Goal: Task Accomplishment & Management: Complete application form

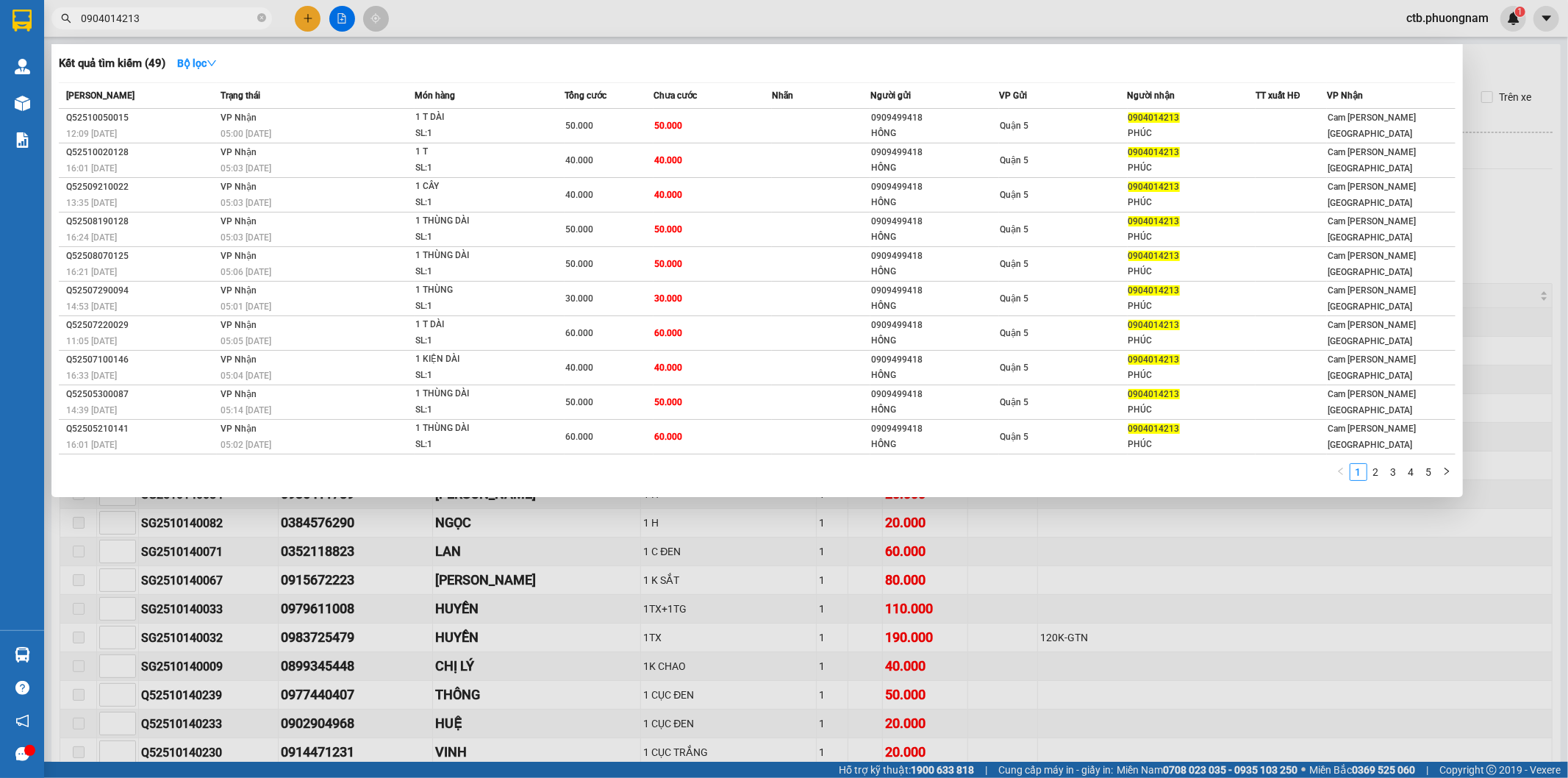
scroll to position [409, 0]
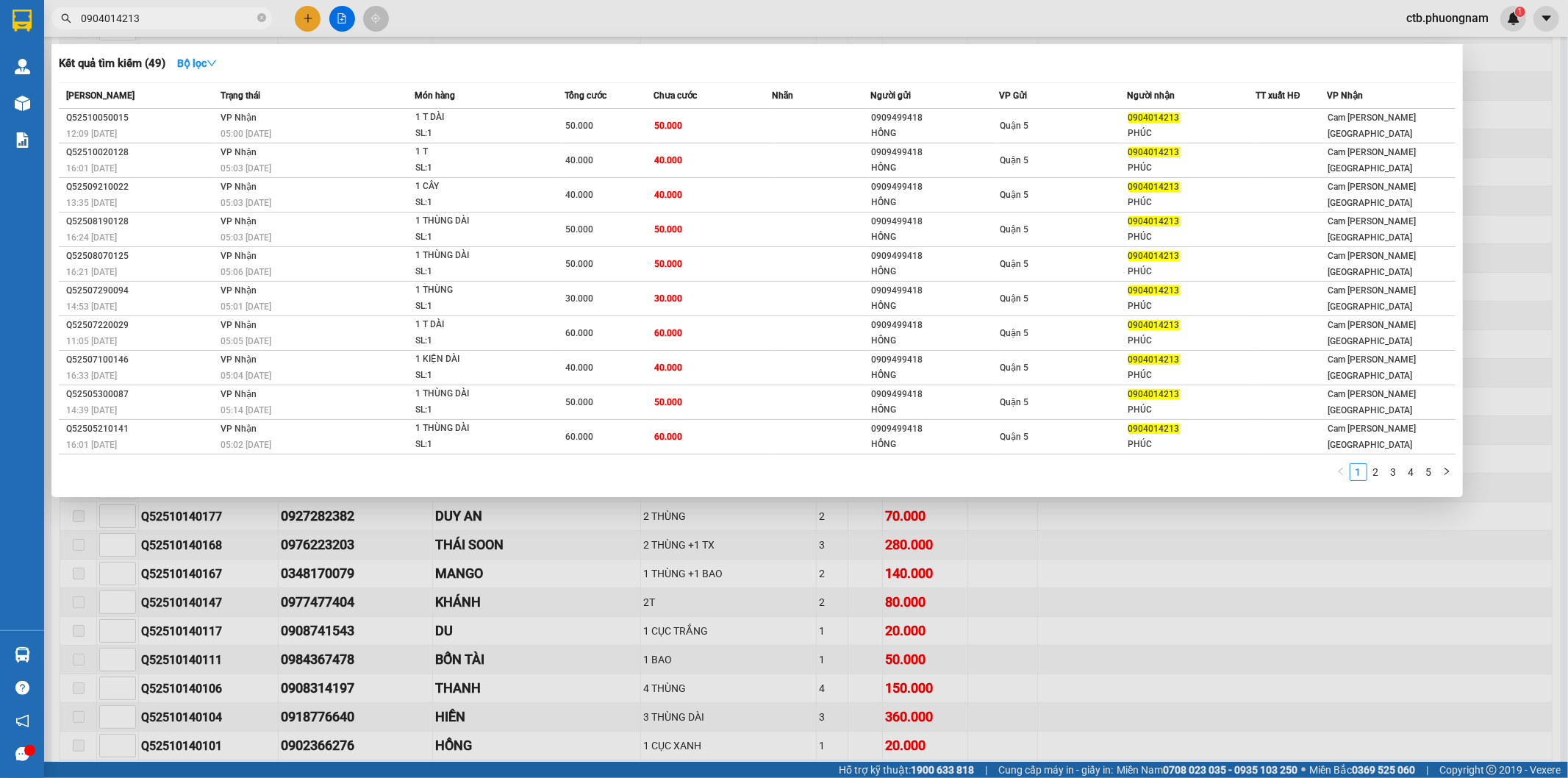
click at [256, 25] on span "0904014213" at bounding box center [161, 18] width 221 height 22
click at [262, 18] on icon "close-circle" at bounding box center [261, 17] width 9 height 9
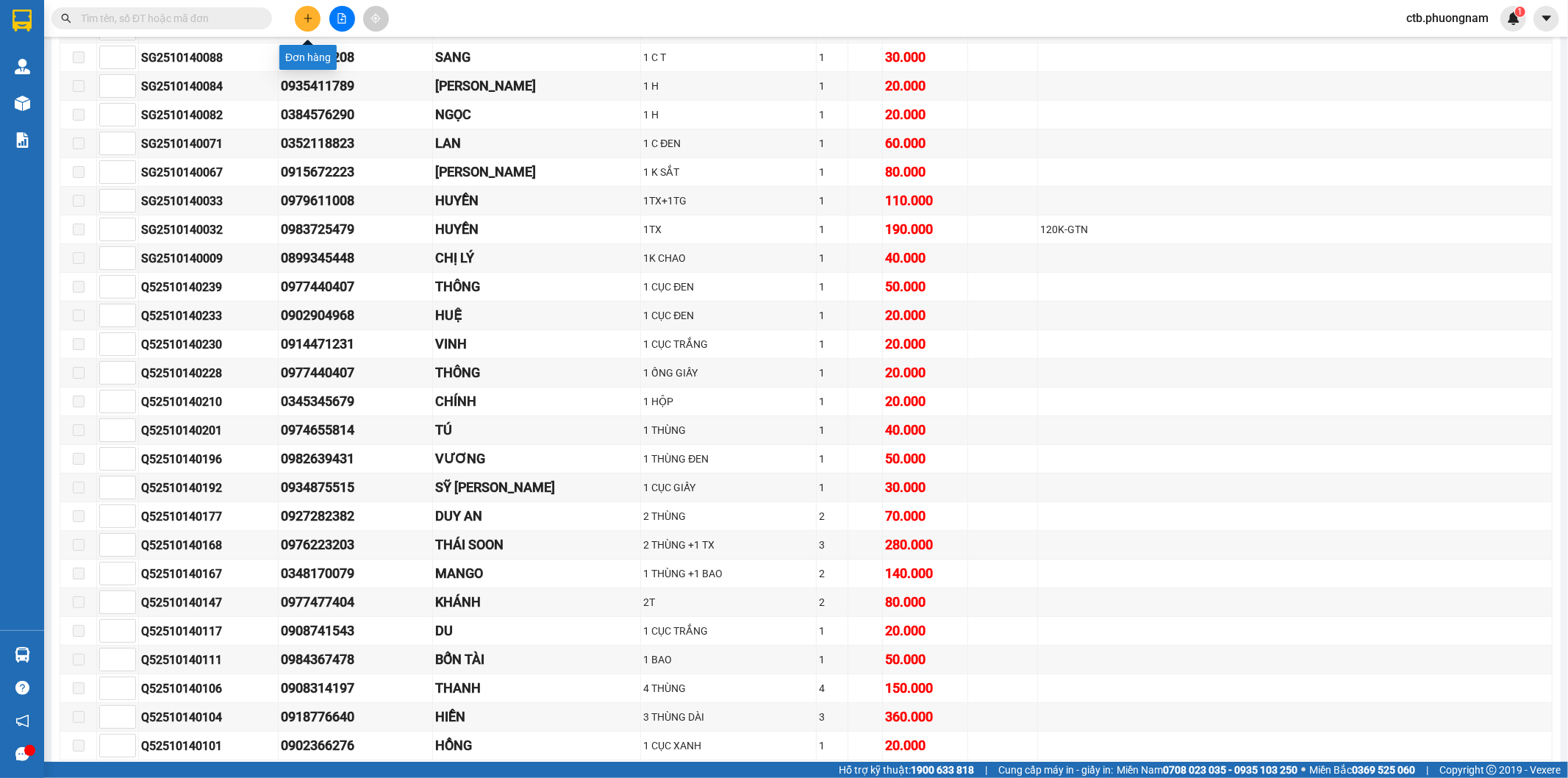
click at [305, 6] on button at bounding box center [307, 19] width 26 height 26
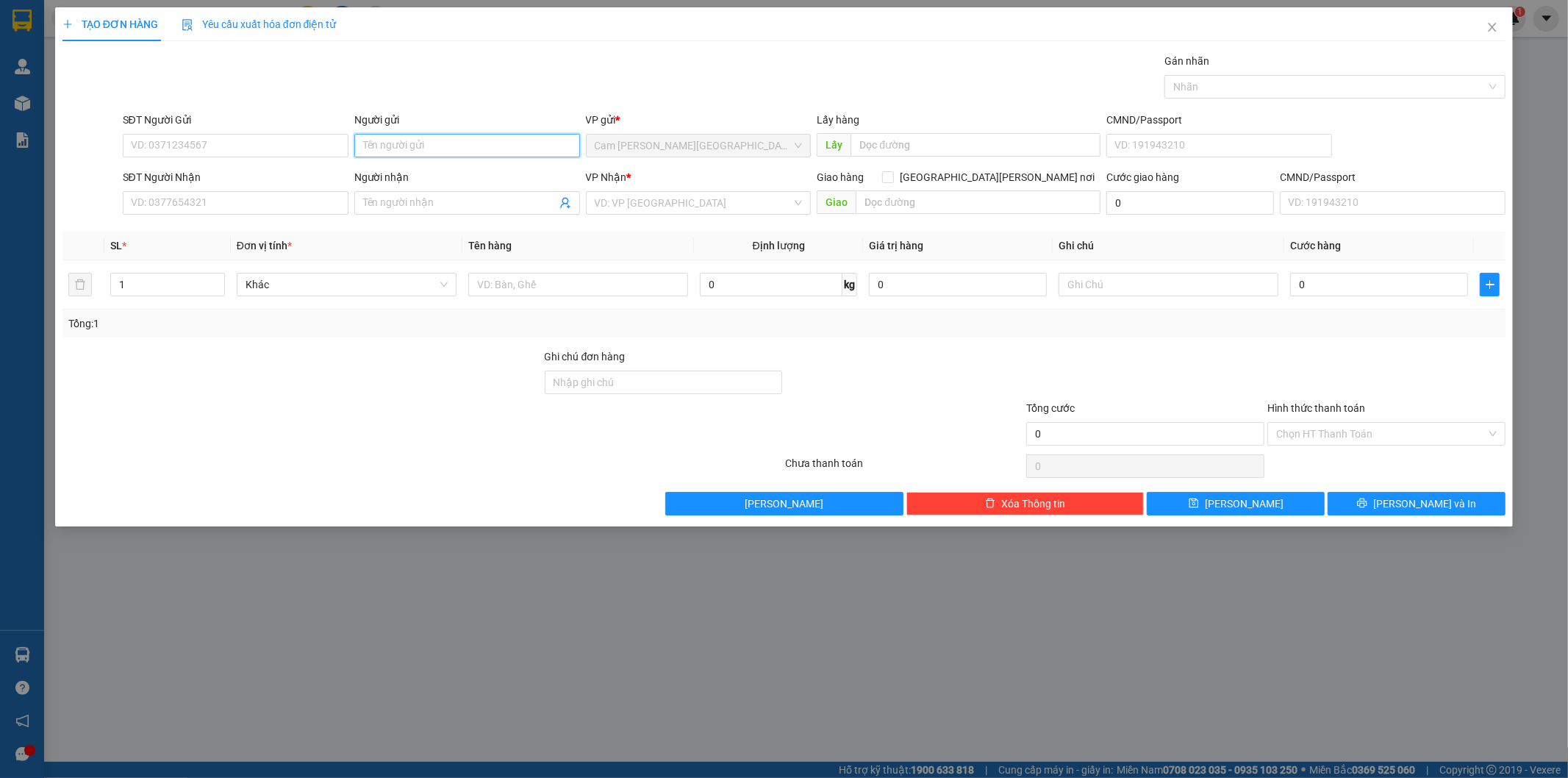
click at [447, 149] on input "Người gửi" at bounding box center [467, 145] width 226 height 24
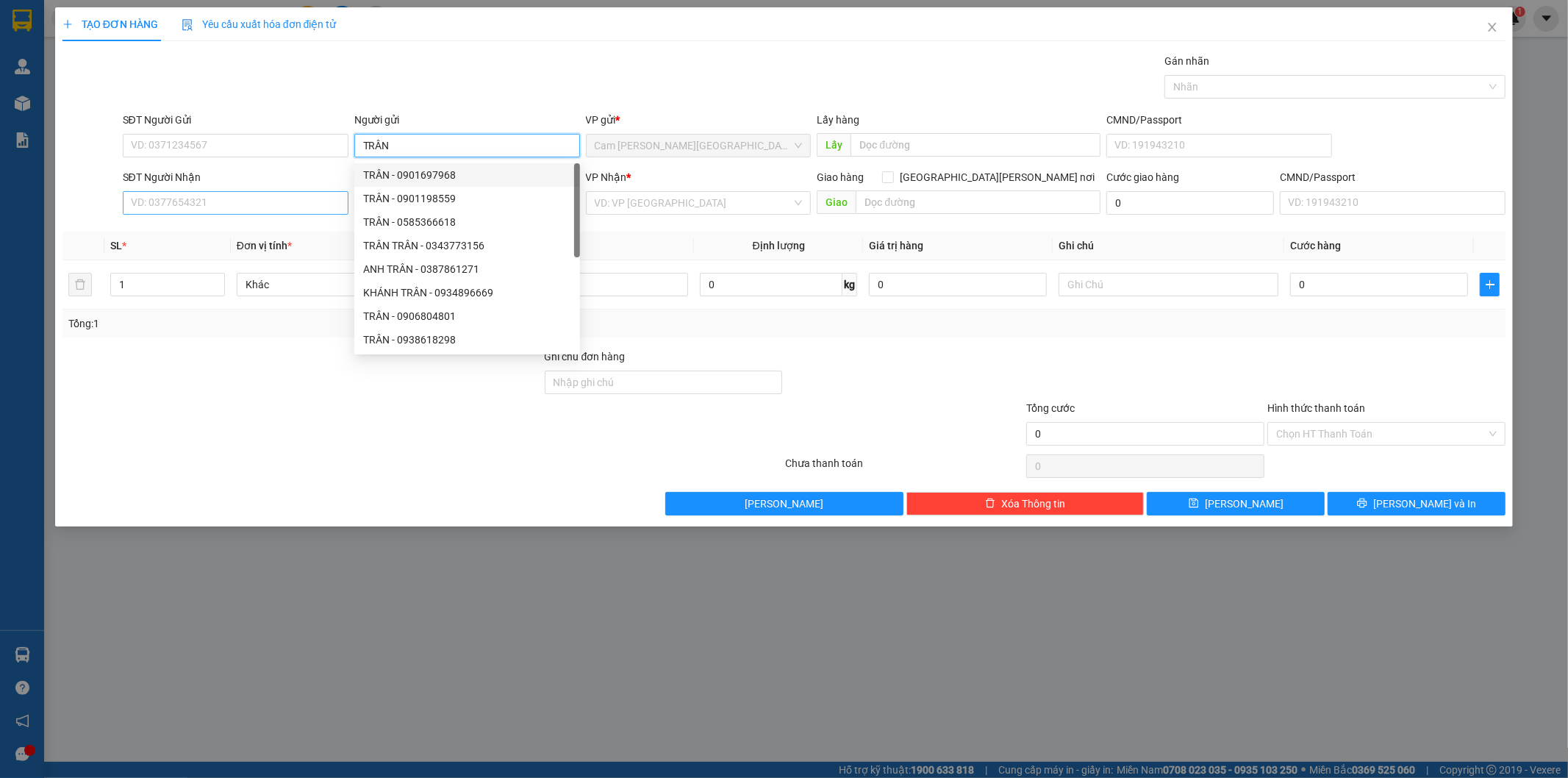
type input "TRÂN"
click at [193, 193] on input "SĐT Người Nhận" at bounding box center [236, 203] width 226 height 24
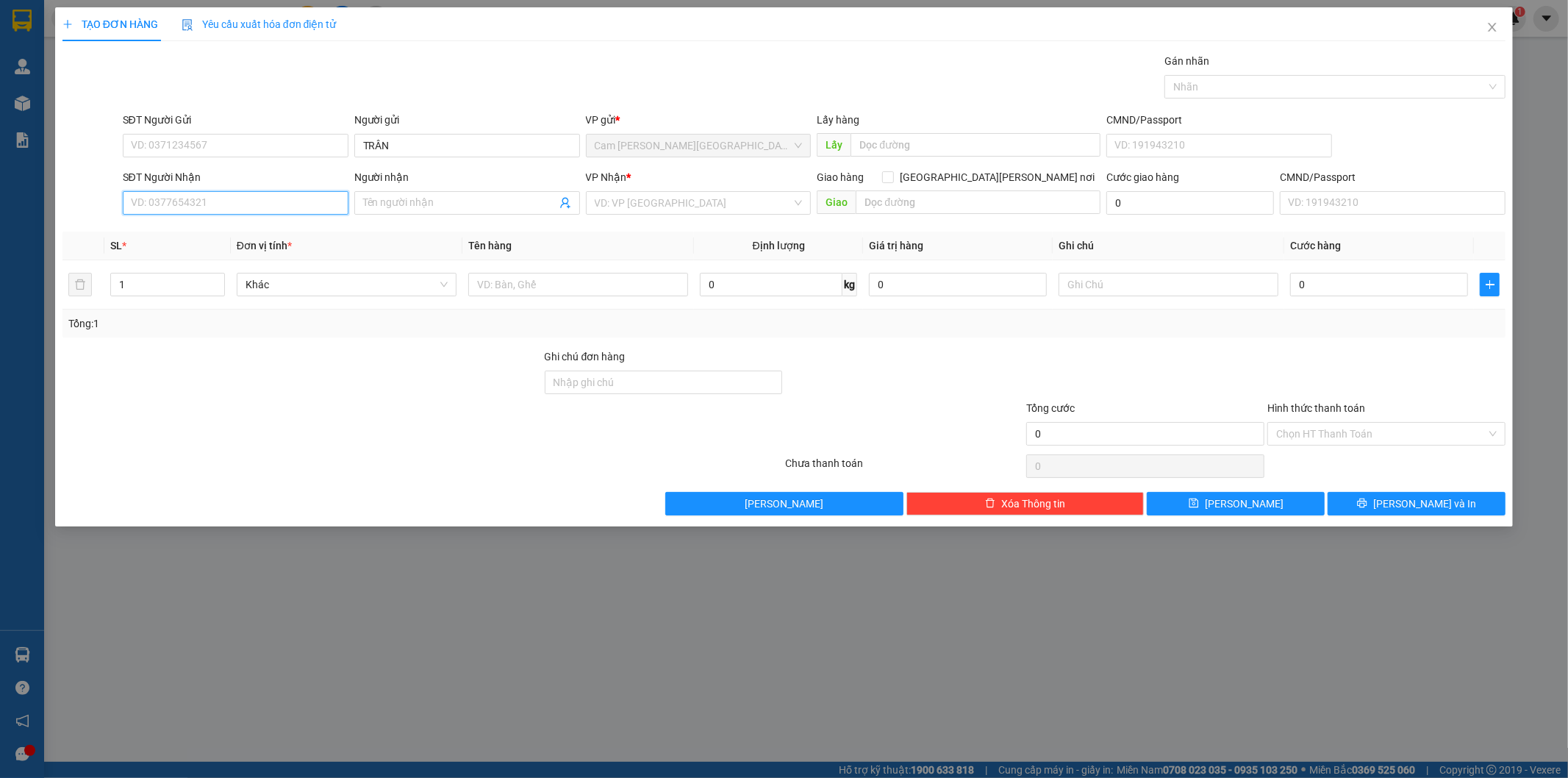
click at [217, 206] on input "SĐT Người Nhận" at bounding box center [236, 203] width 226 height 24
click at [276, 207] on input "0355" at bounding box center [236, 203] width 226 height 24
type input "0355691468"
click at [282, 230] on div "0355691468 - [PERSON_NAME]" at bounding box center [236, 232] width 208 height 16
type input "[PERSON_NAME]"
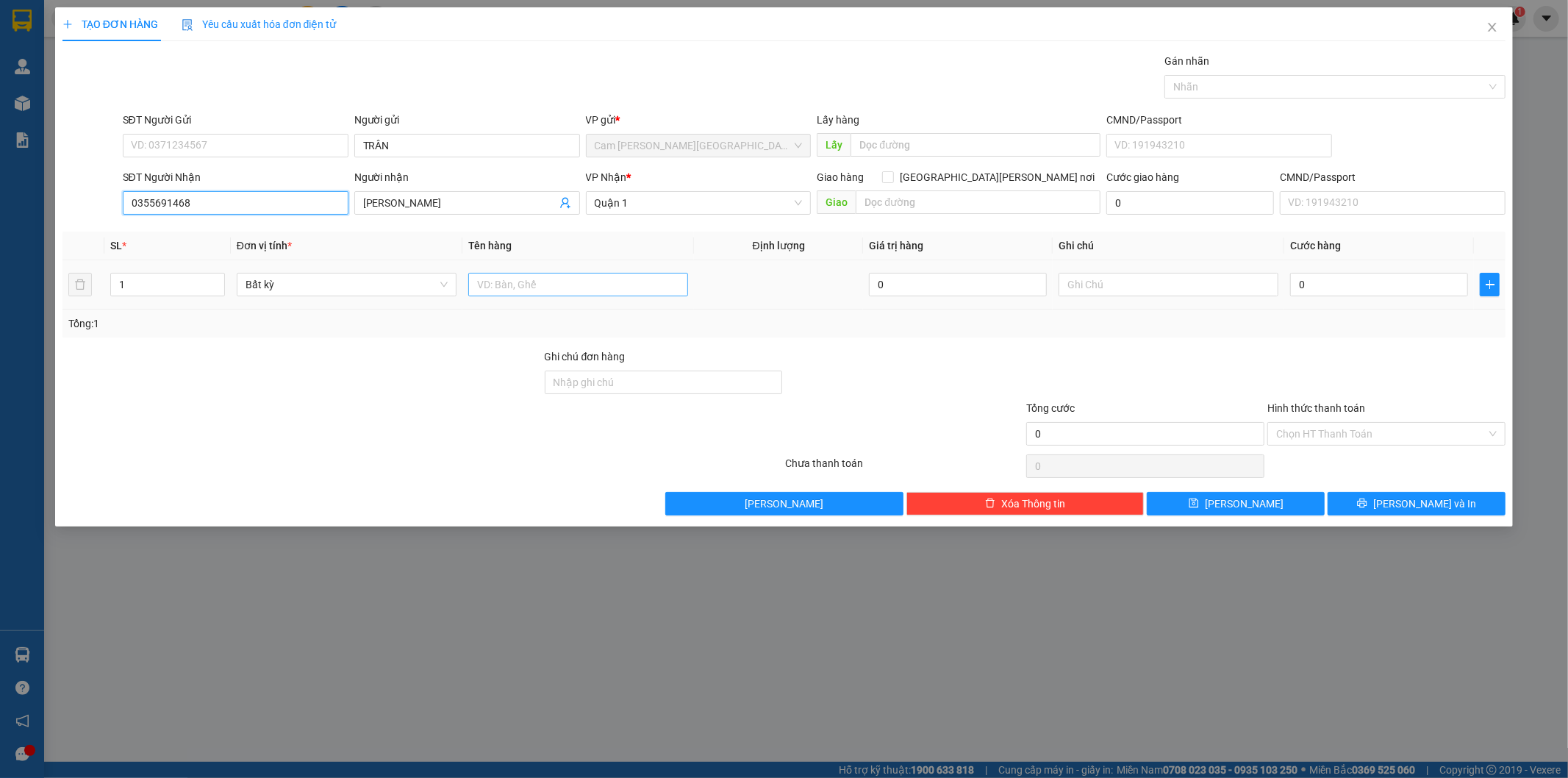
type input "0355691468"
drag, startPoint x: 522, startPoint y: 297, endPoint x: 531, endPoint y: 289, distance: 12.0
click at [523, 297] on input "text" at bounding box center [578, 285] width 220 height 24
type input "1TX"
click at [1369, 280] on input "0" at bounding box center [1379, 285] width 178 height 24
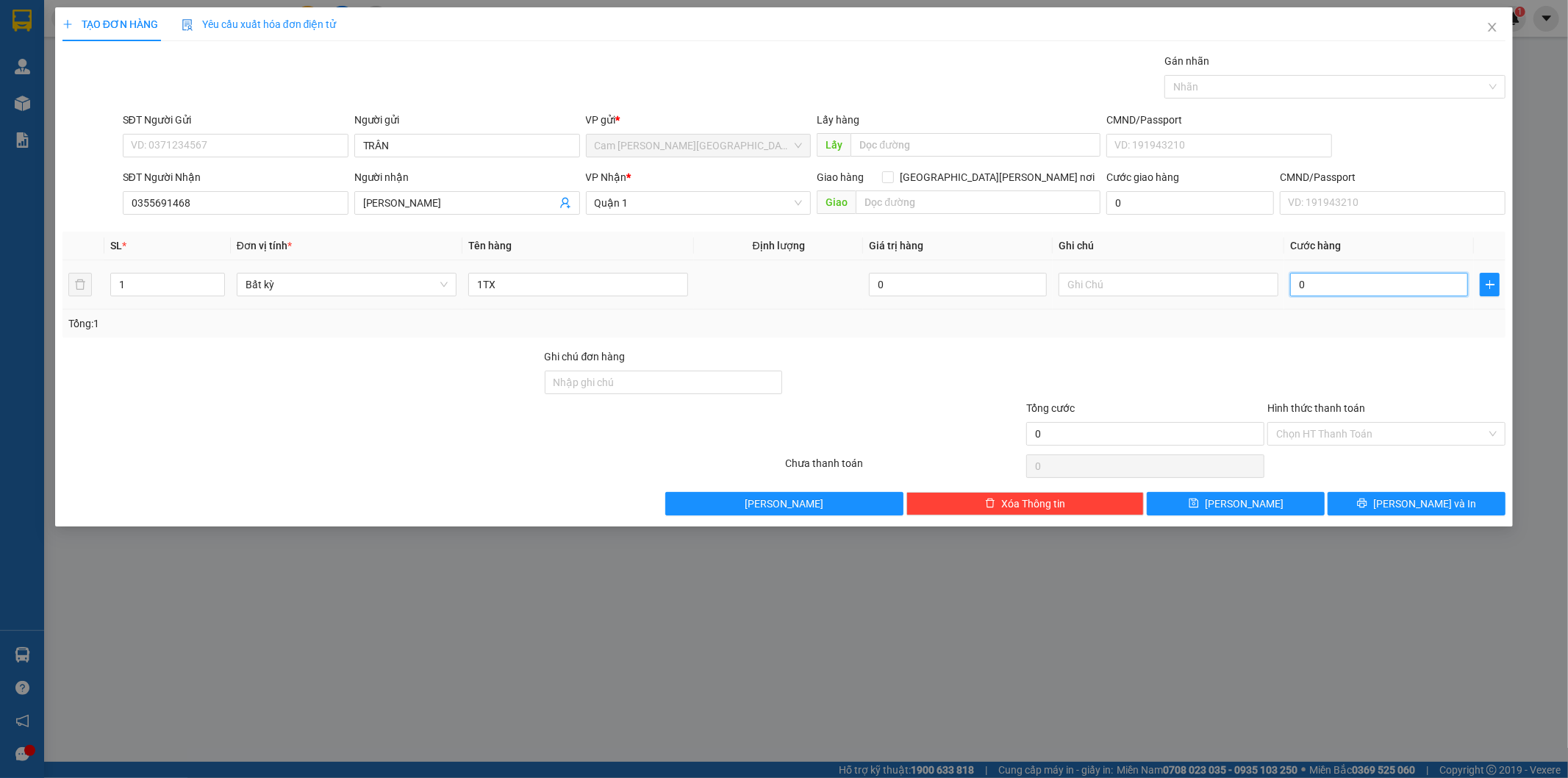
type input "1"
type input "15"
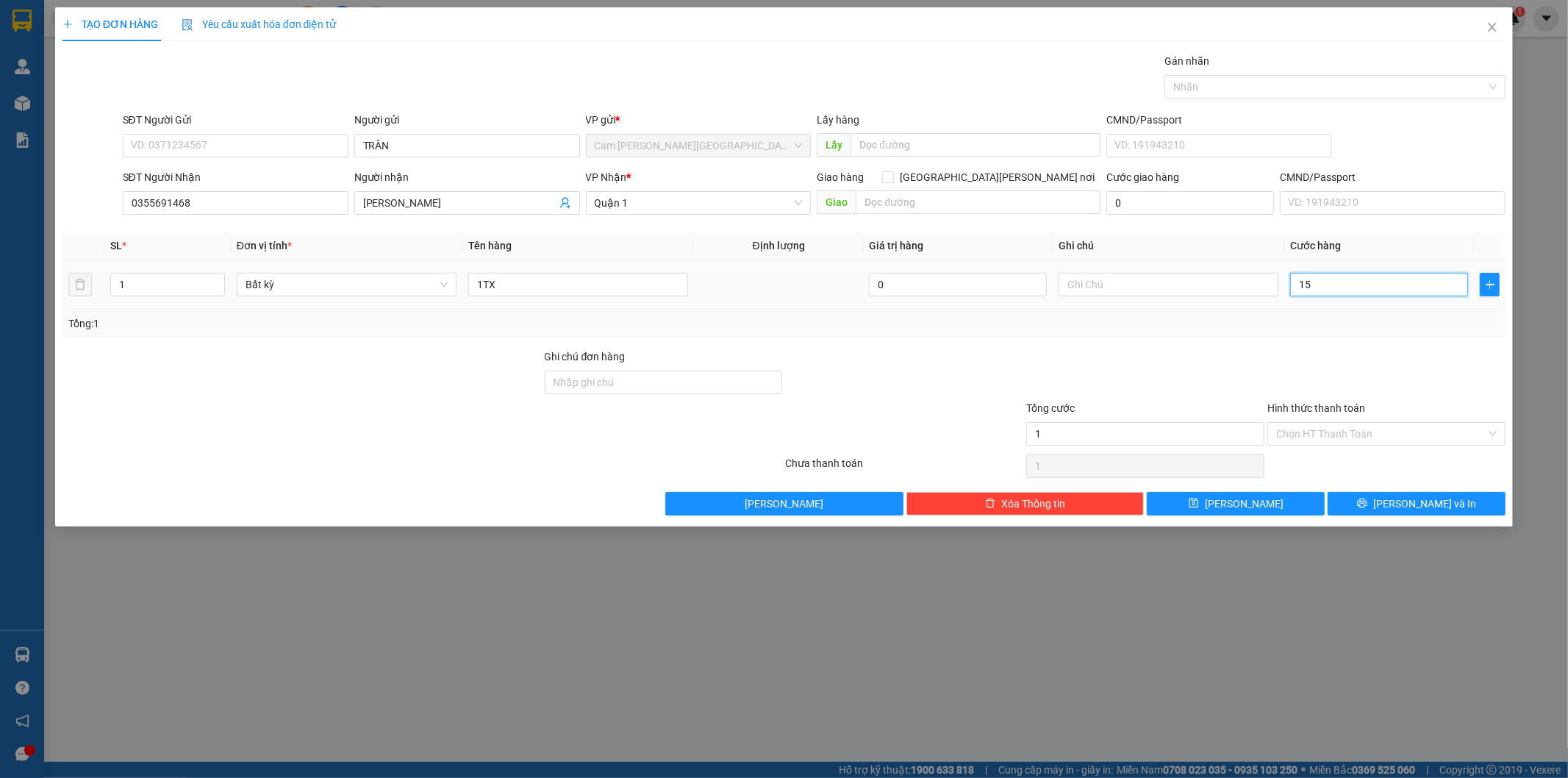
type input "15"
type input "150"
type input "1.500"
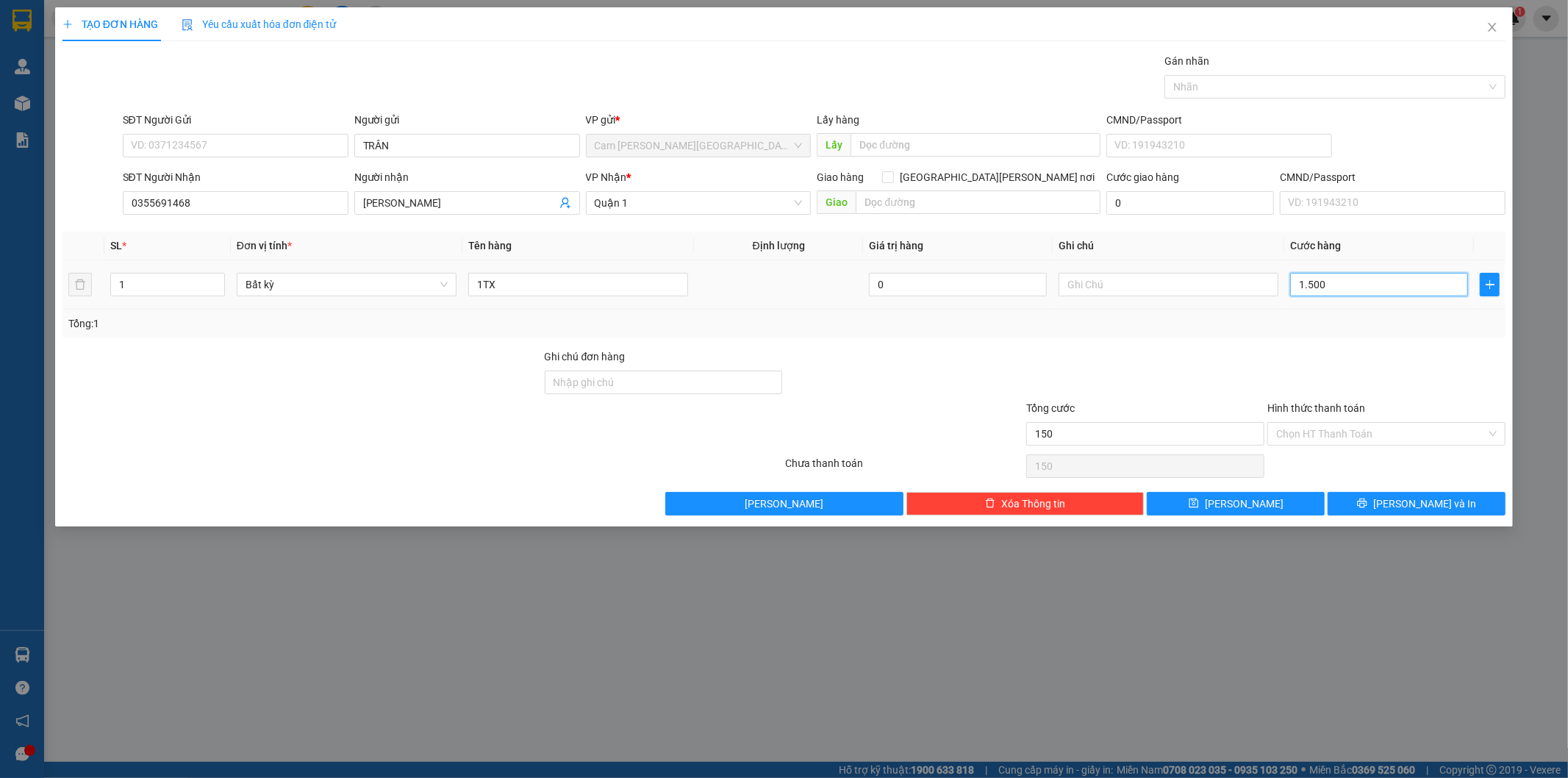
type input "1.500"
type input "15.000"
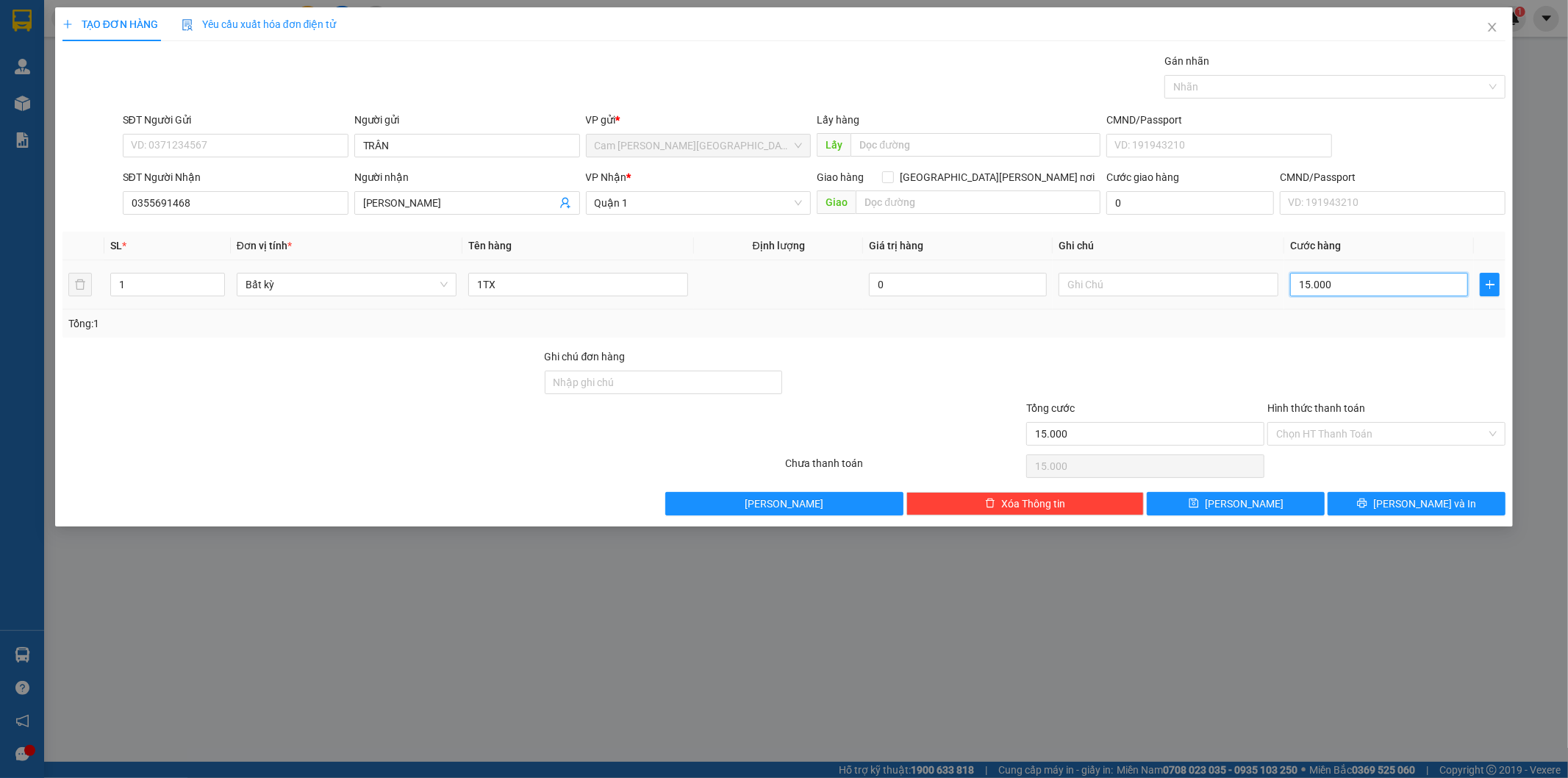
type input "150.000"
click at [1143, 283] on input "text" at bounding box center [1168, 285] width 220 height 24
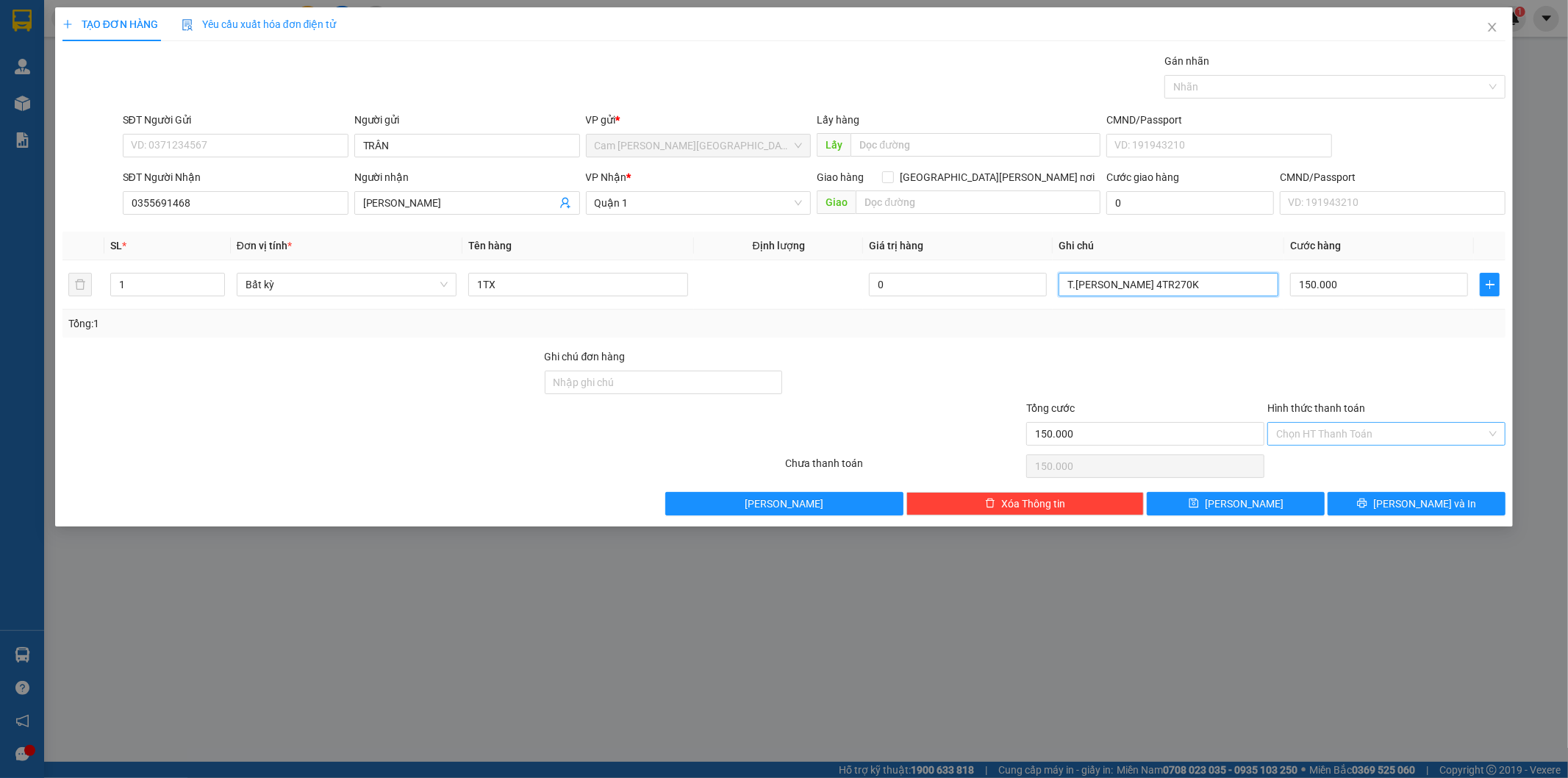
type input "T.[PERSON_NAME] 4TR270K"
click at [1333, 436] on input "Hình thức thanh toán" at bounding box center [1381, 434] width 210 height 22
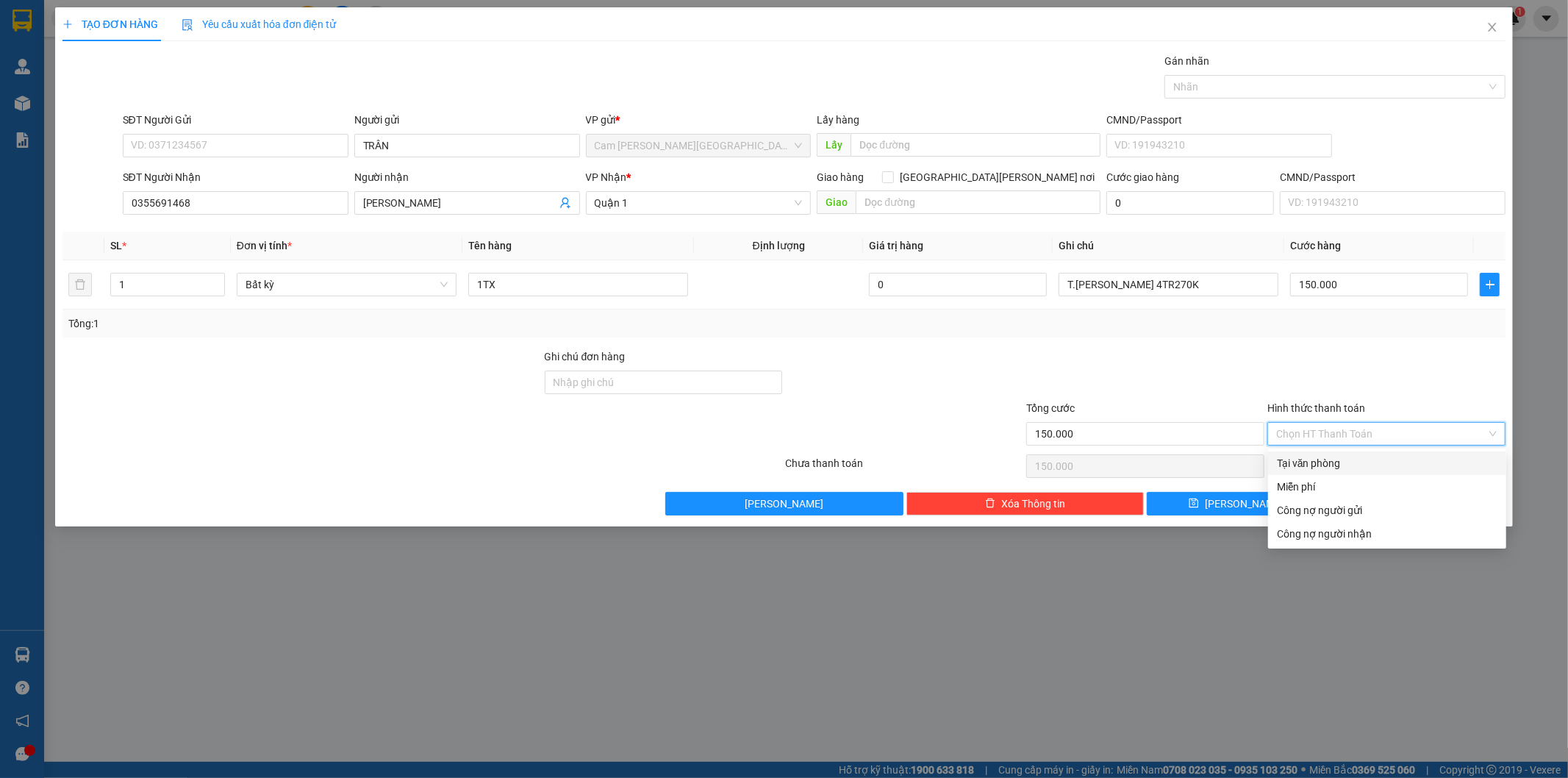
click at [1333, 466] on div "Tại văn phòng" at bounding box center [1387, 464] width 221 height 16
type input "0"
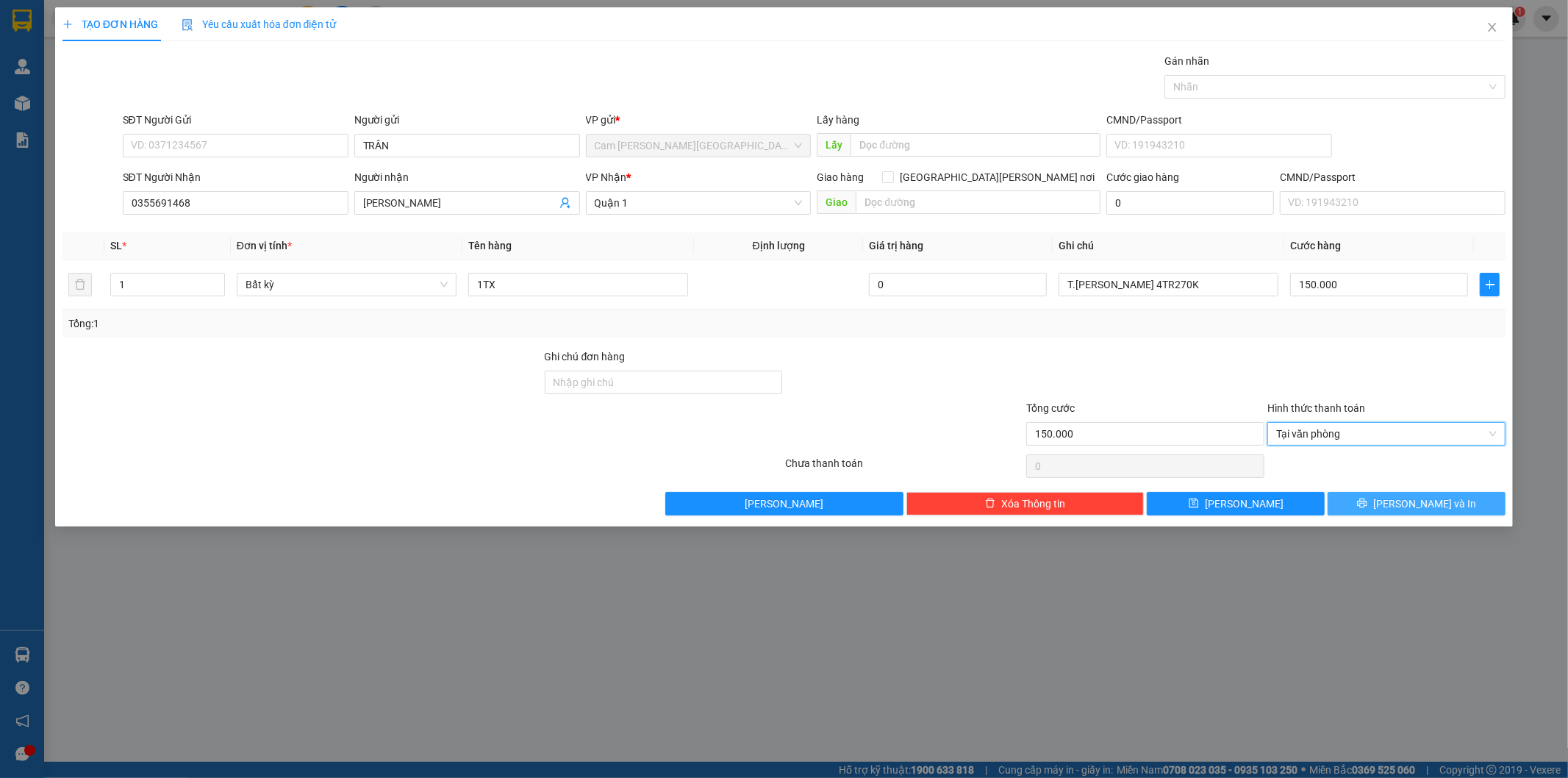
click at [1362, 502] on button "[PERSON_NAME] và In" at bounding box center [1416, 504] width 178 height 24
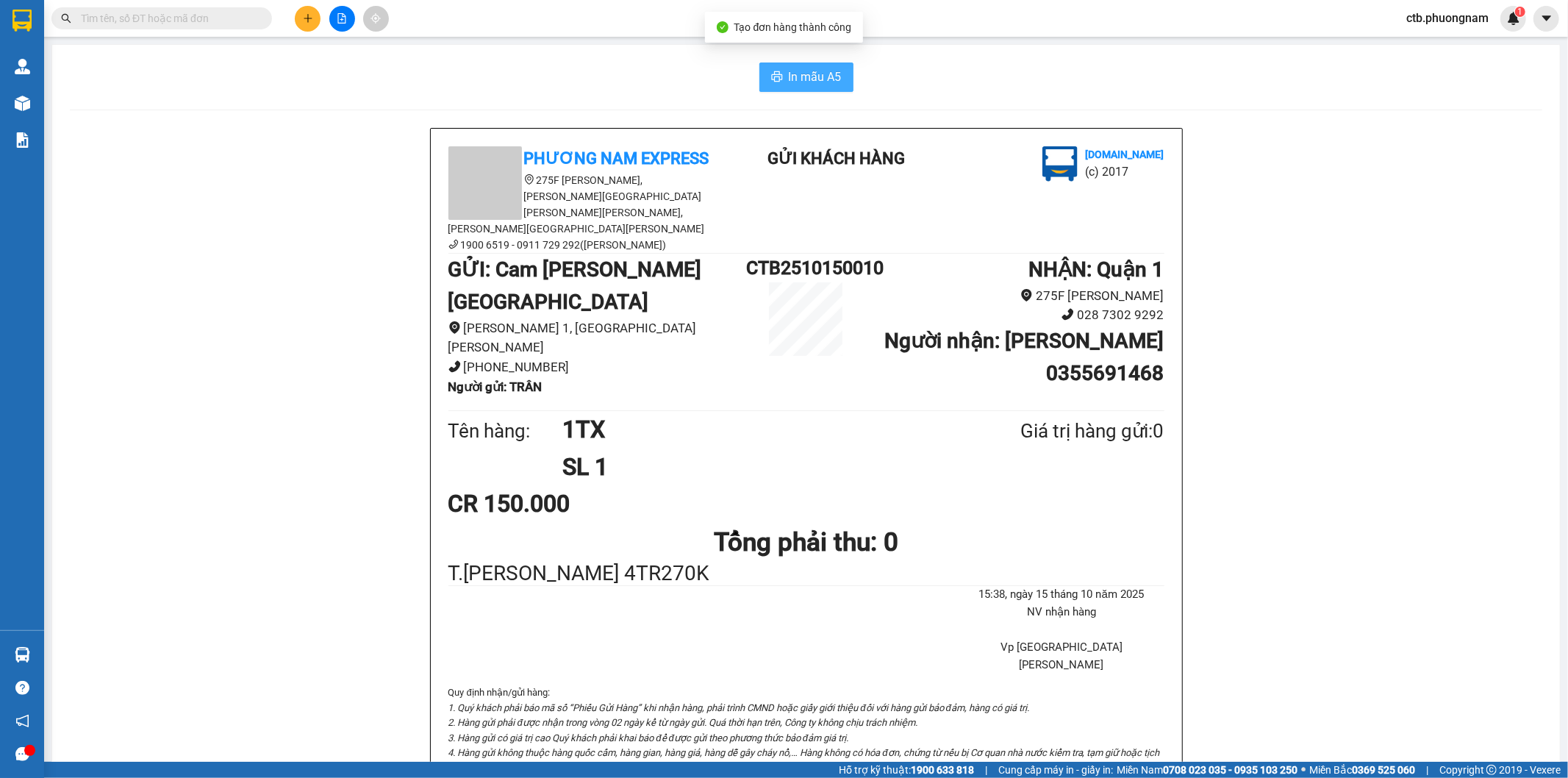
click at [827, 86] on button "In mẫu A5" at bounding box center [807, 78] width 94 height 29
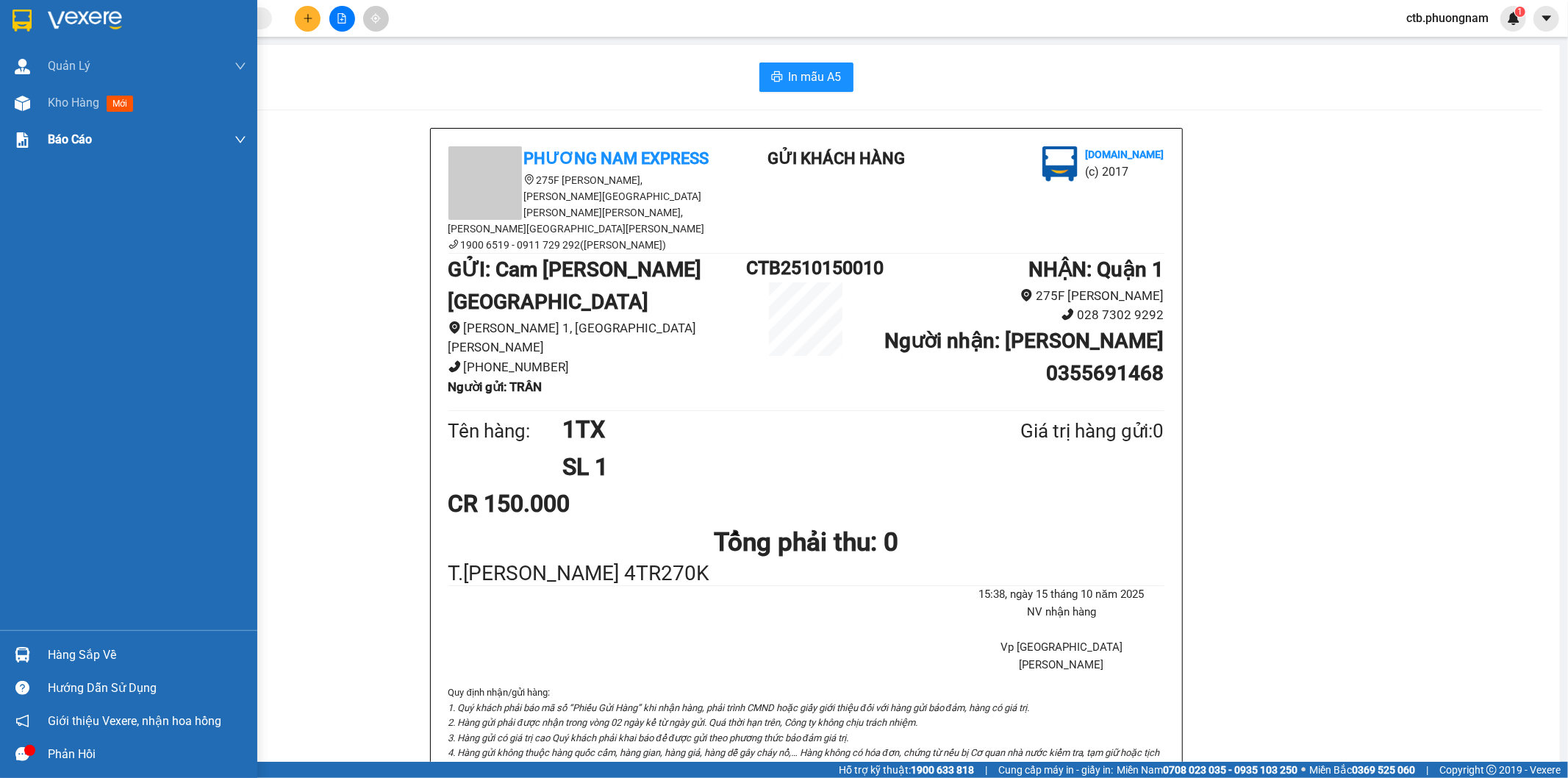
click at [81, 103] on span "Kho hàng" at bounding box center [74, 102] width 51 height 14
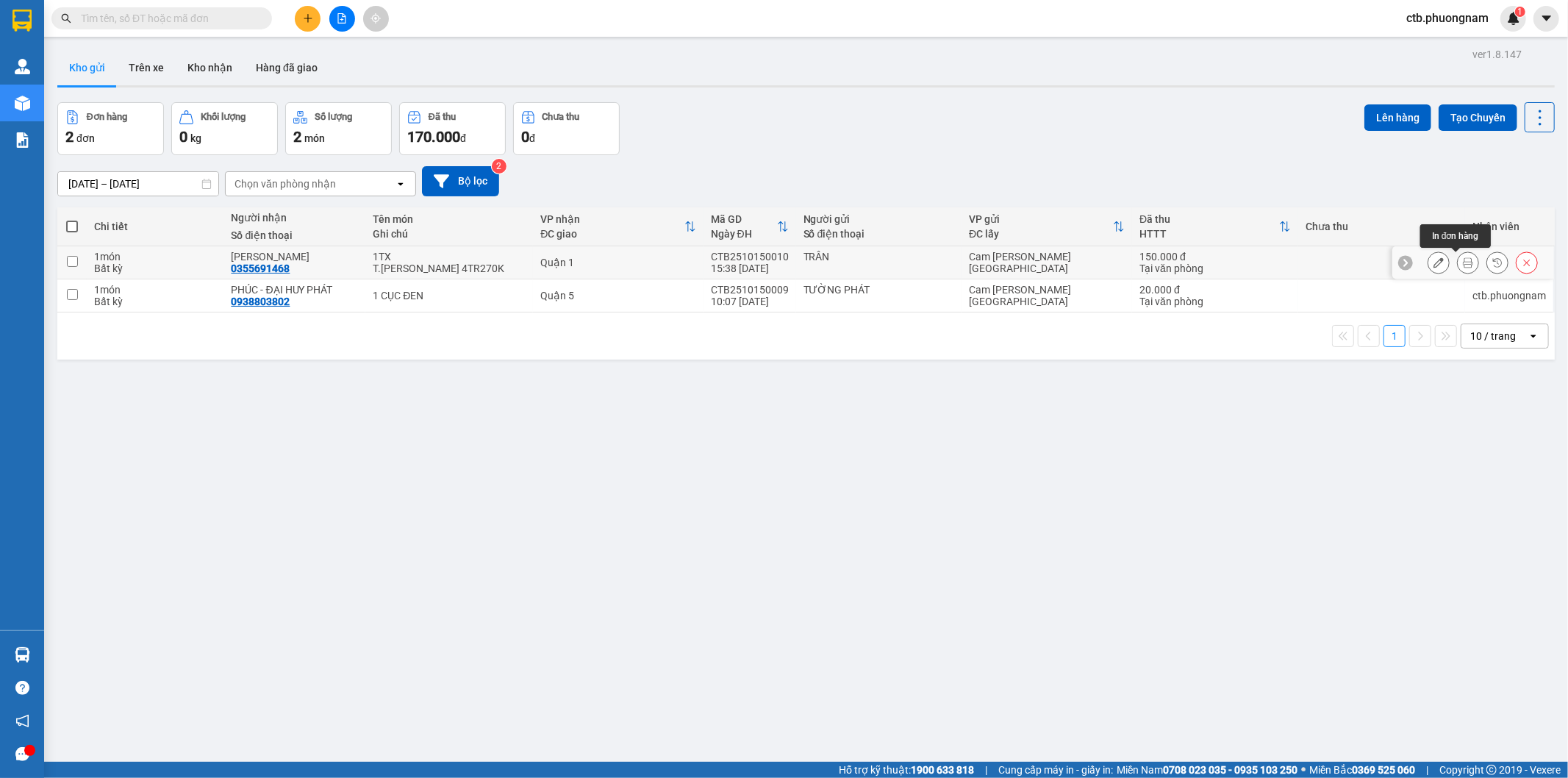
click at [1463, 263] on icon at bounding box center [1468, 262] width 10 height 10
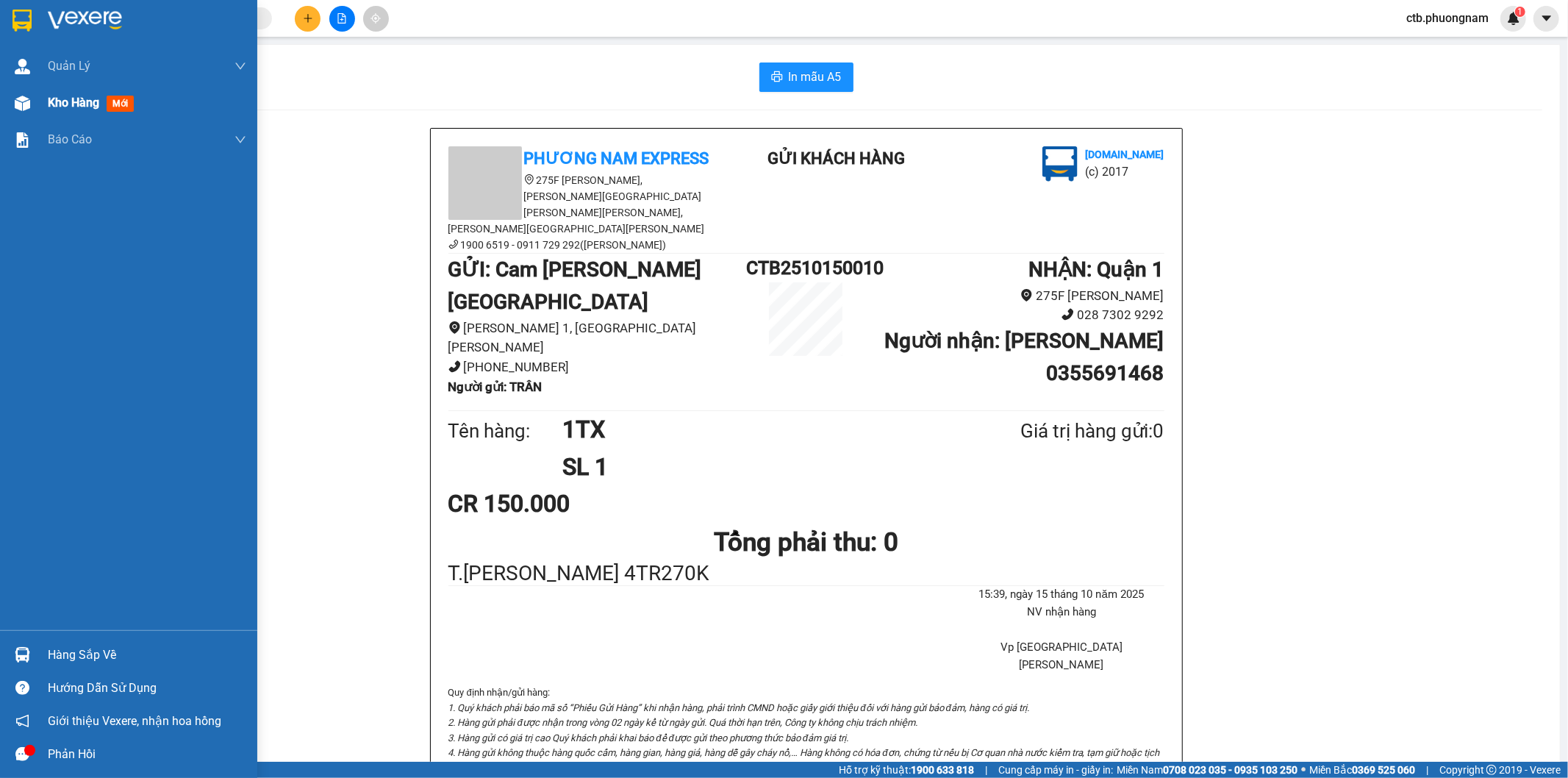
click at [59, 105] on span "Kho hàng" at bounding box center [74, 102] width 51 height 14
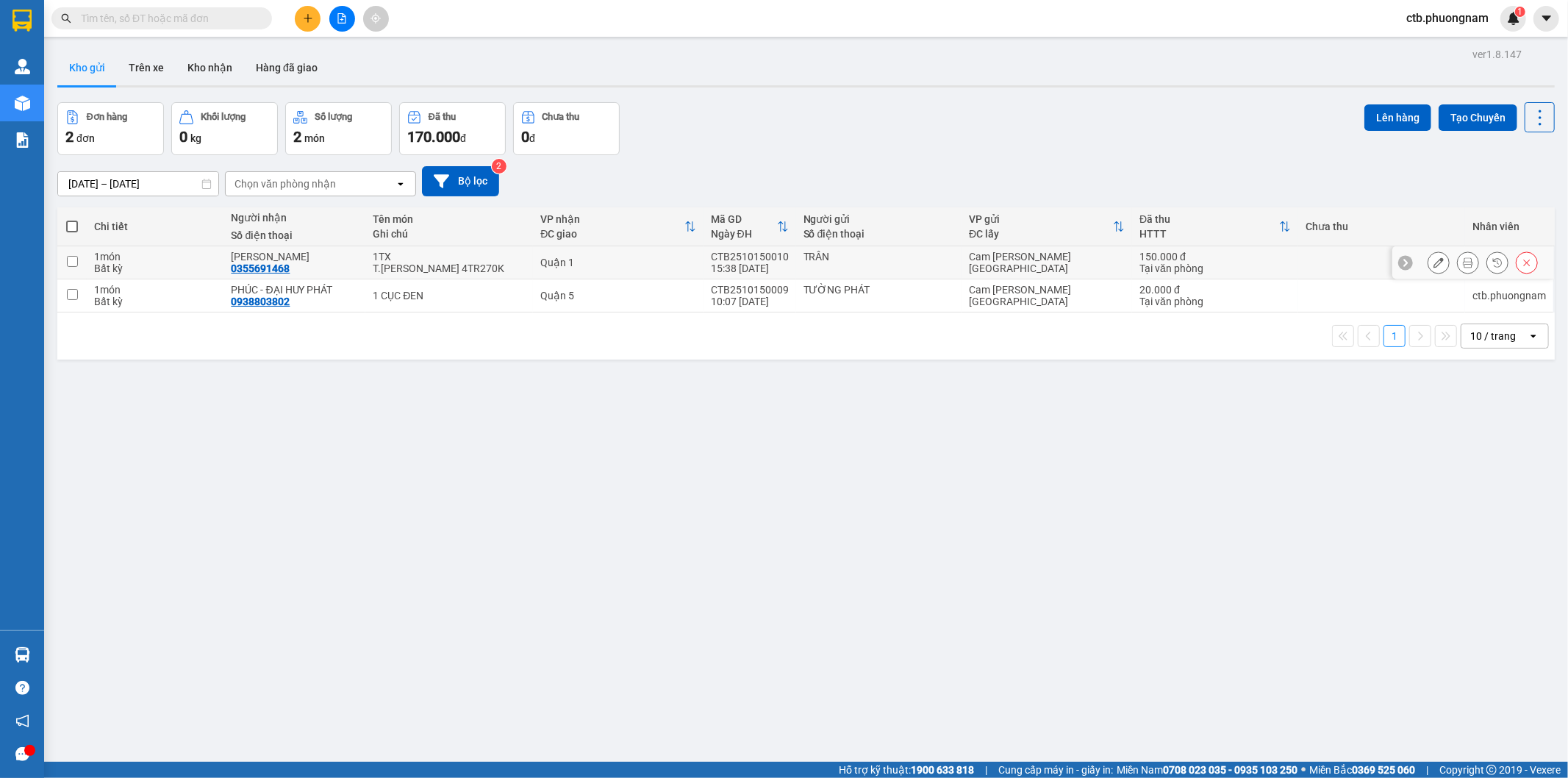
click at [1432, 261] on button at bounding box center [1438, 263] width 21 height 26
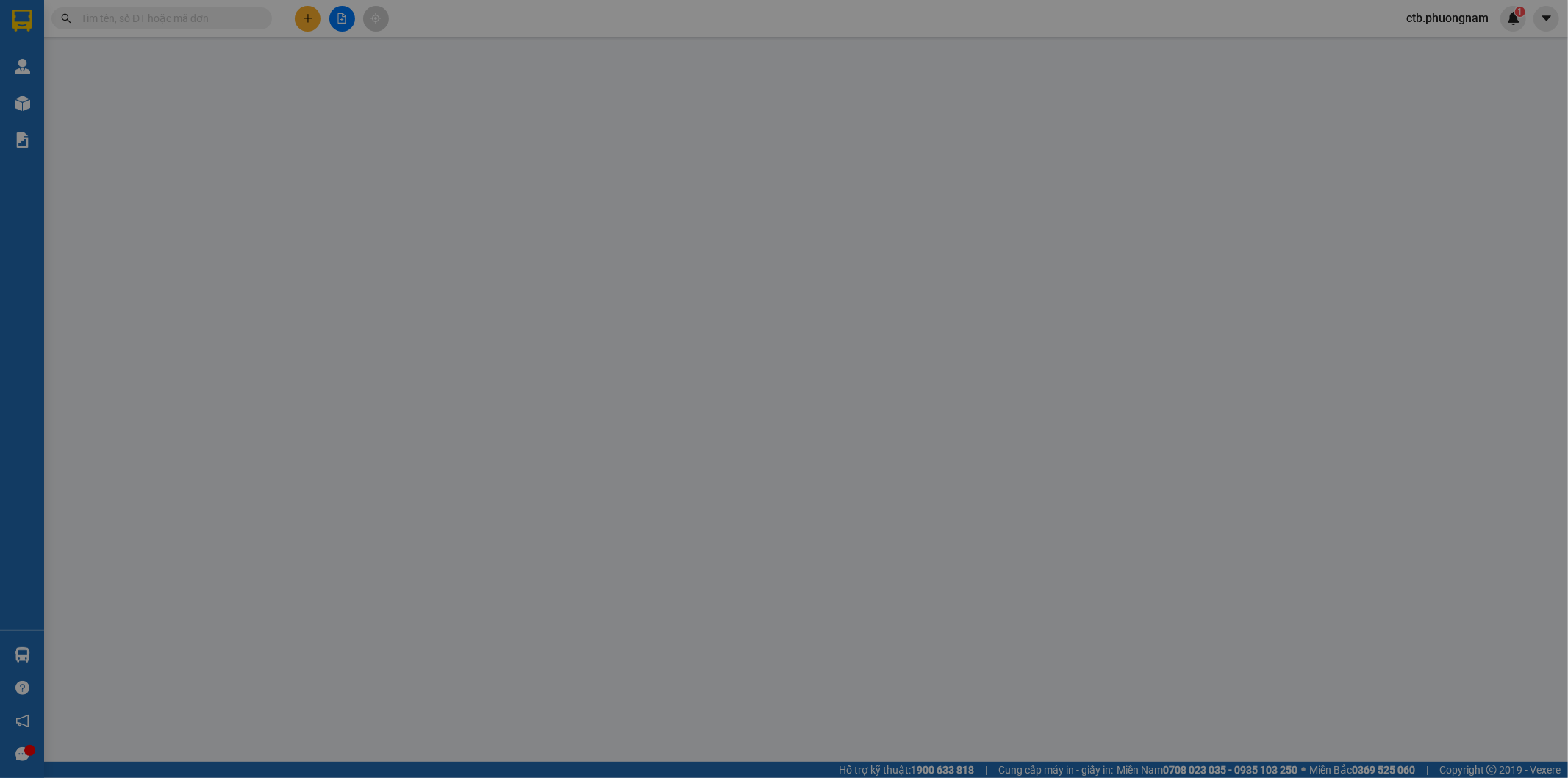
type input "TRÂN"
type input "0355691468"
type input "[PERSON_NAME]"
type input "150.000"
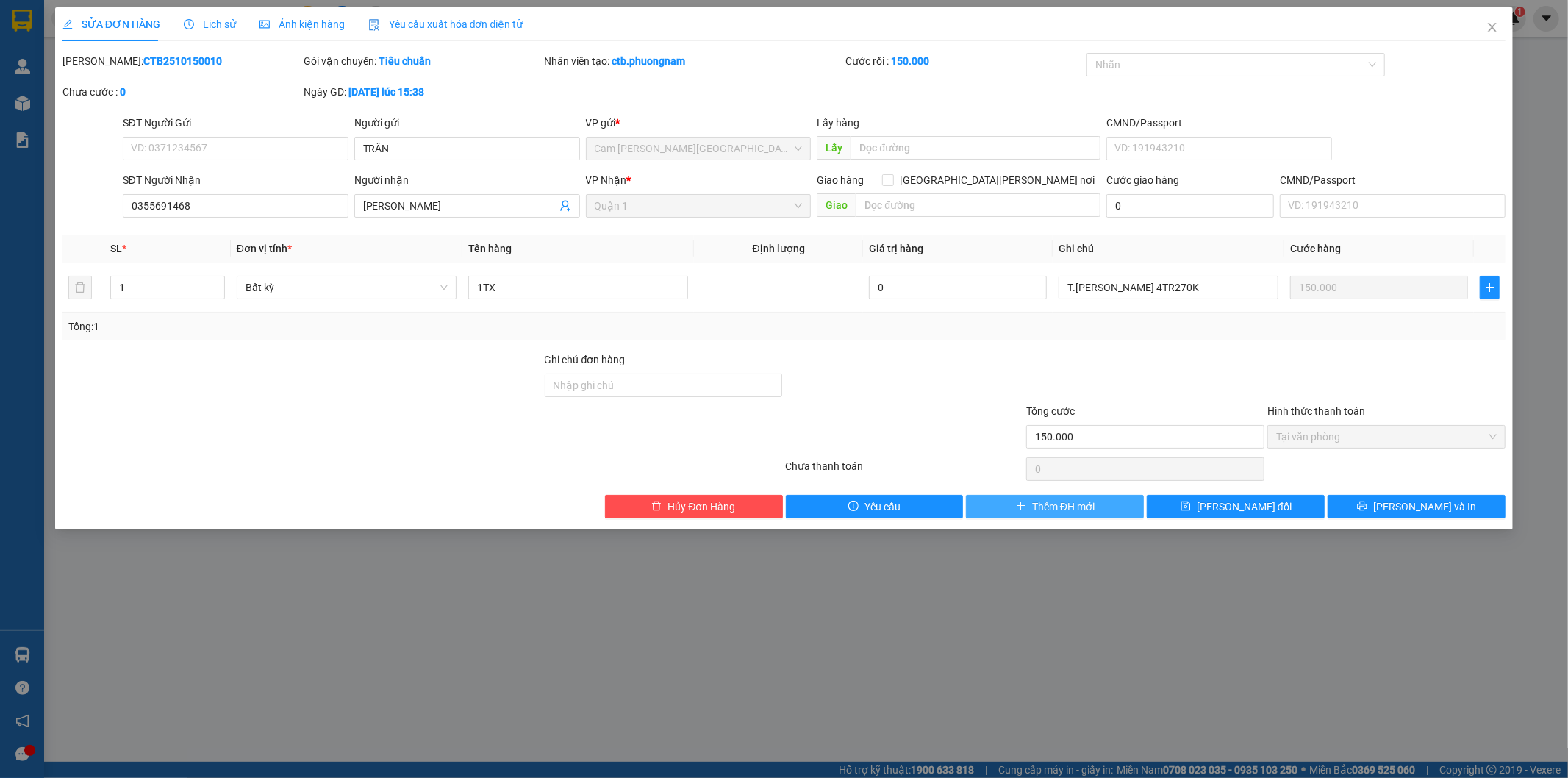
click at [1014, 503] on button "Thêm ĐH mới" at bounding box center [1054, 507] width 178 height 24
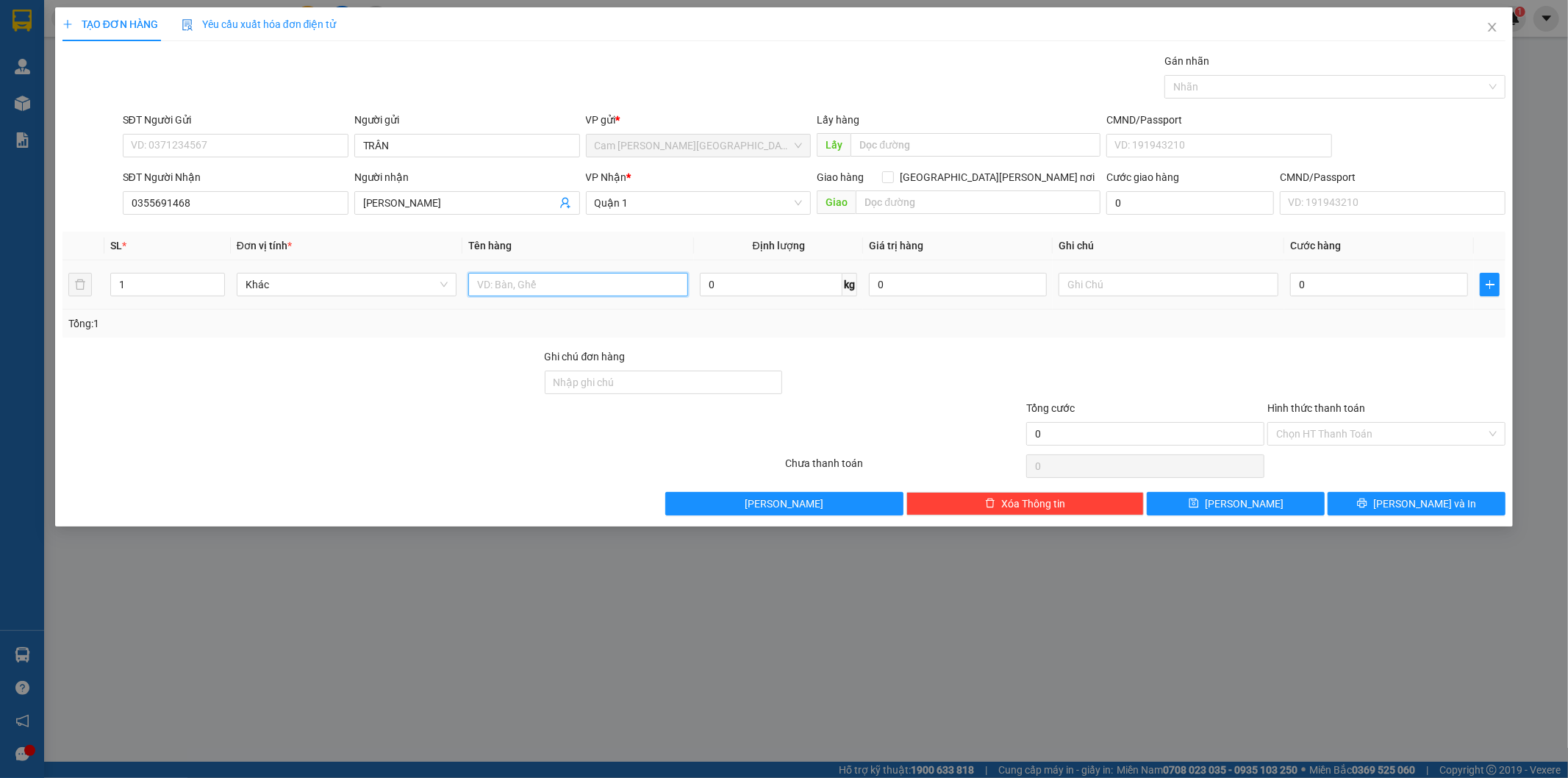
click at [506, 280] on input "text" at bounding box center [578, 285] width 220 height 24
type input "1TX"
click at [1197, 292] on input "text" at bounding box center [1168, 285] width 220 height 24
type input "T.[PERSON_NAME] 4TR270K"
click at [1317, 289] on input "0" at bounding box center [1379, 285] width 178 height 24
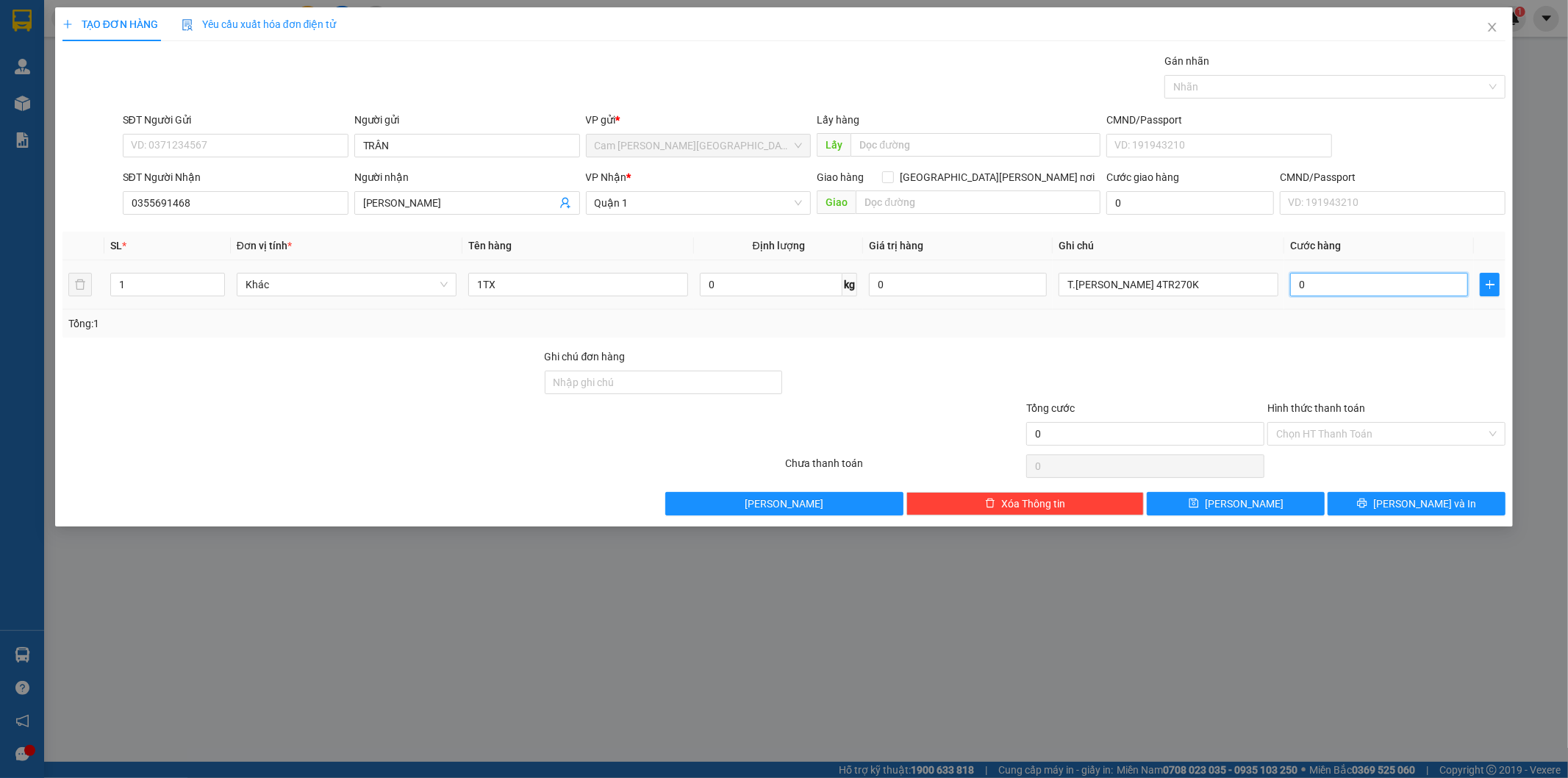
type input "2"
type input "0"
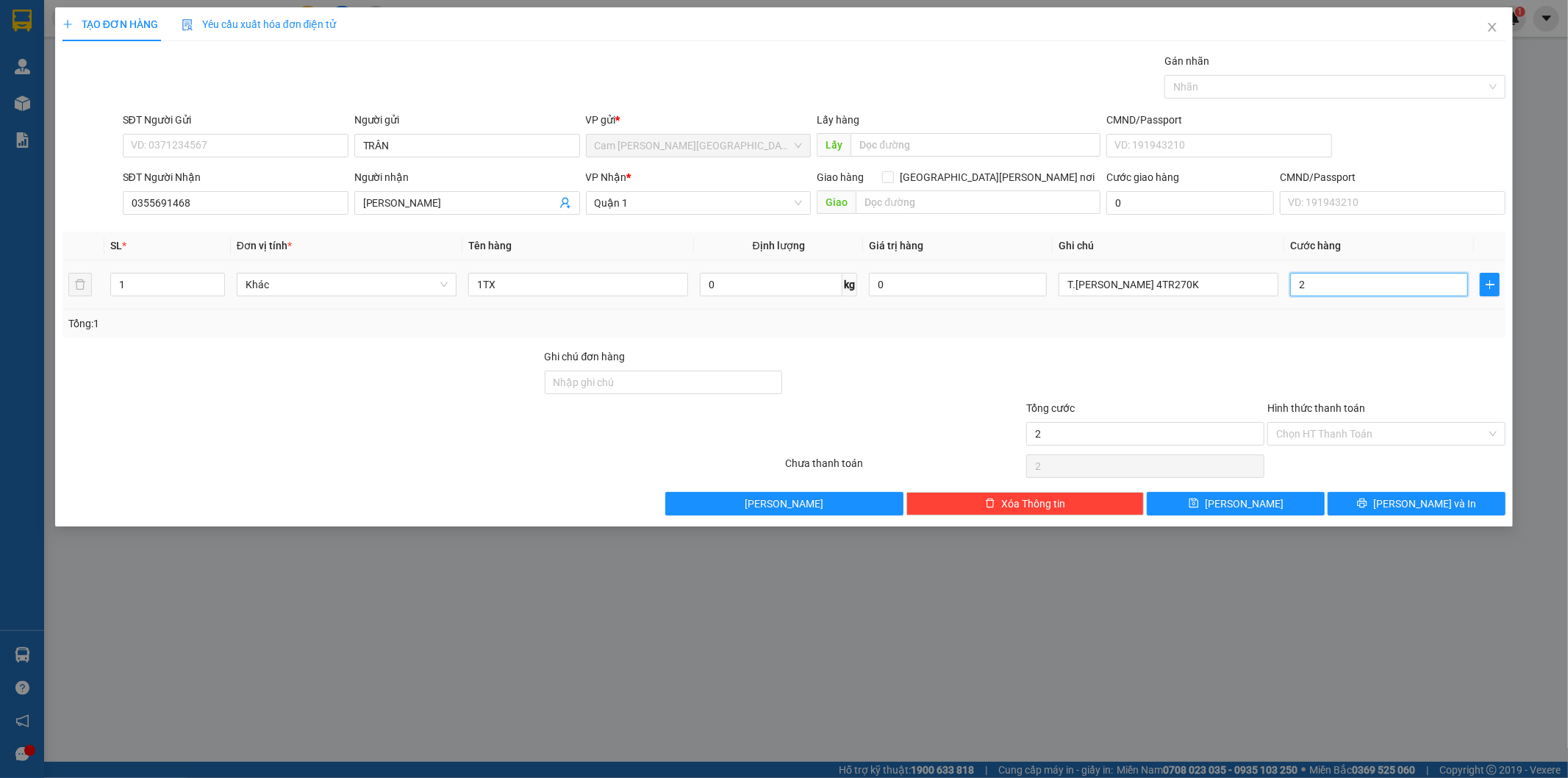
type input "0"
click at [1298, 283] on input "0" at bounding box center [1379, 285] width 178 height 24
type input "10"
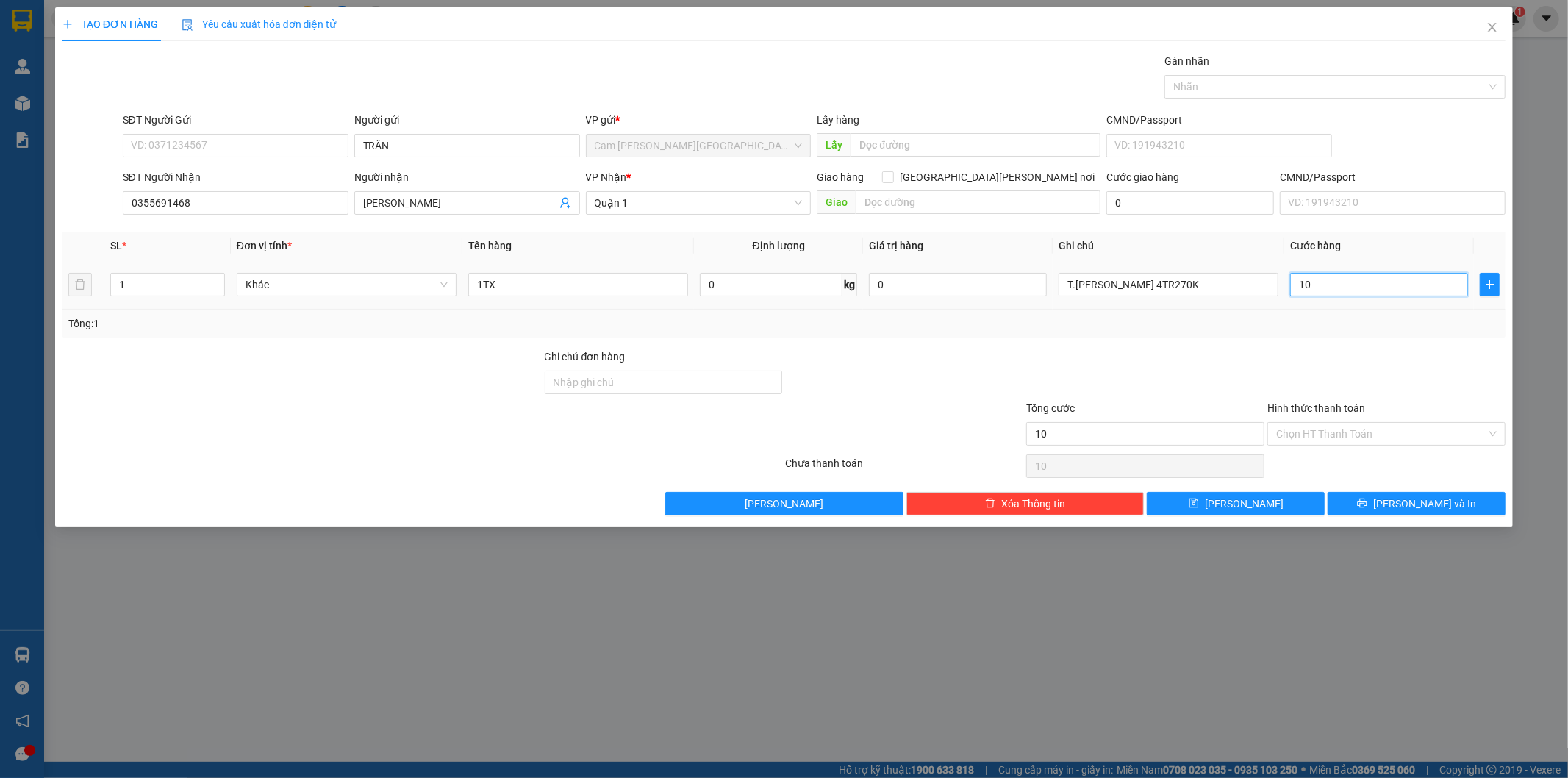
type input "120"
type input "1.200"
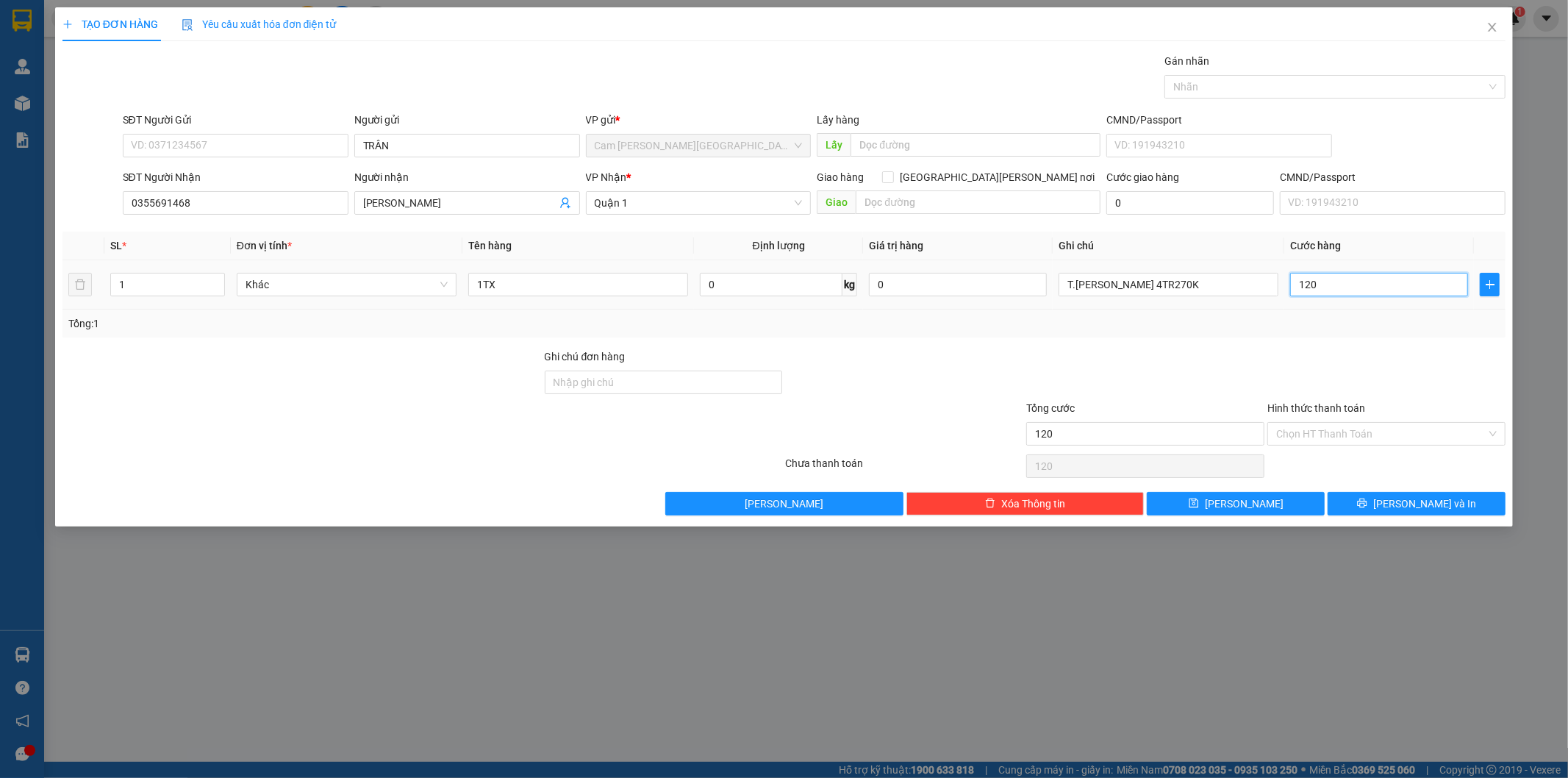
type input "1.200"
type input "12.000"
type input "120.000"
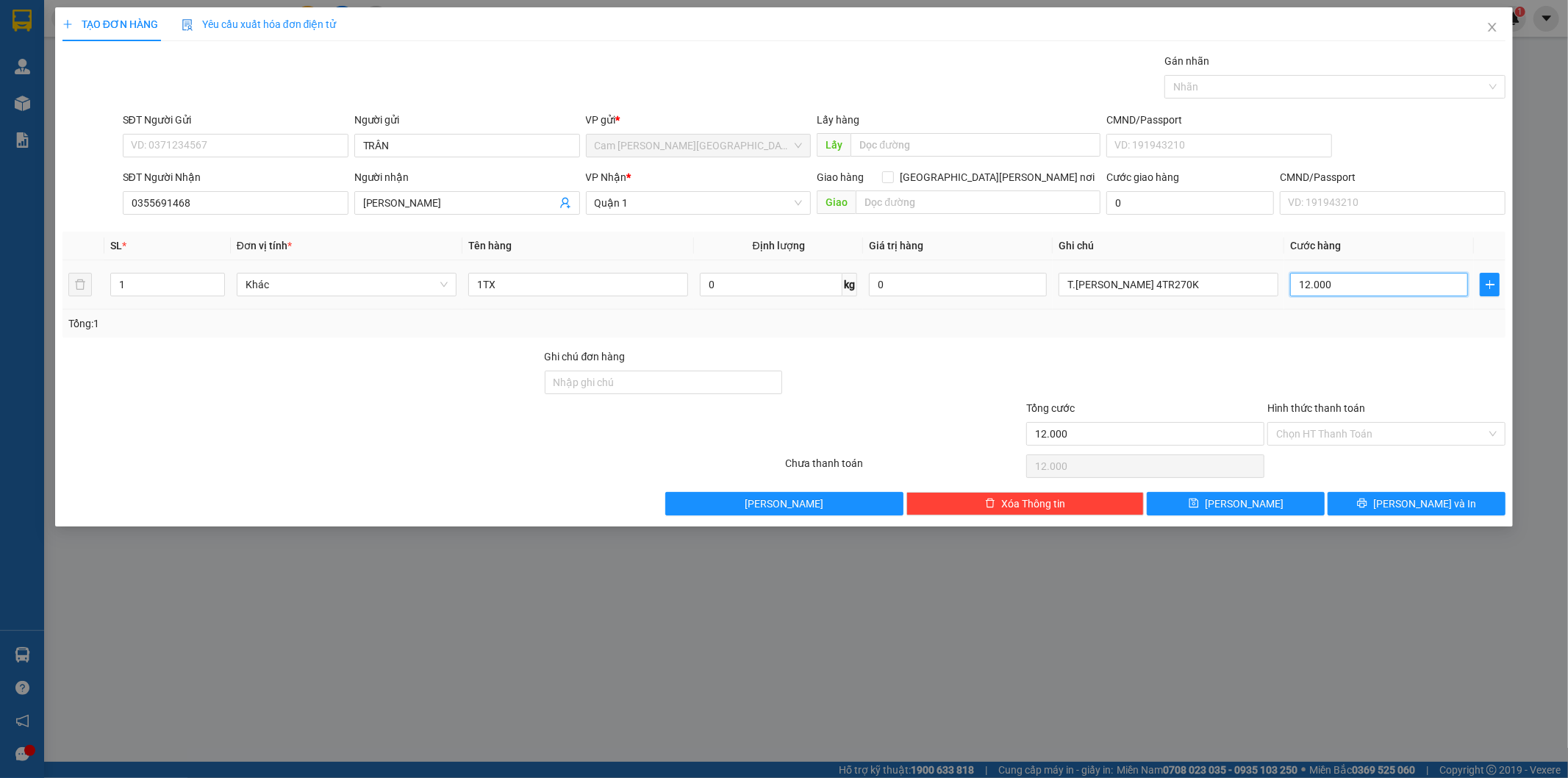
type input "120.000"
click at [1343, 435] on input "Hình thức thanh toán" at bounding box center [1381, 434] width 210 height 22
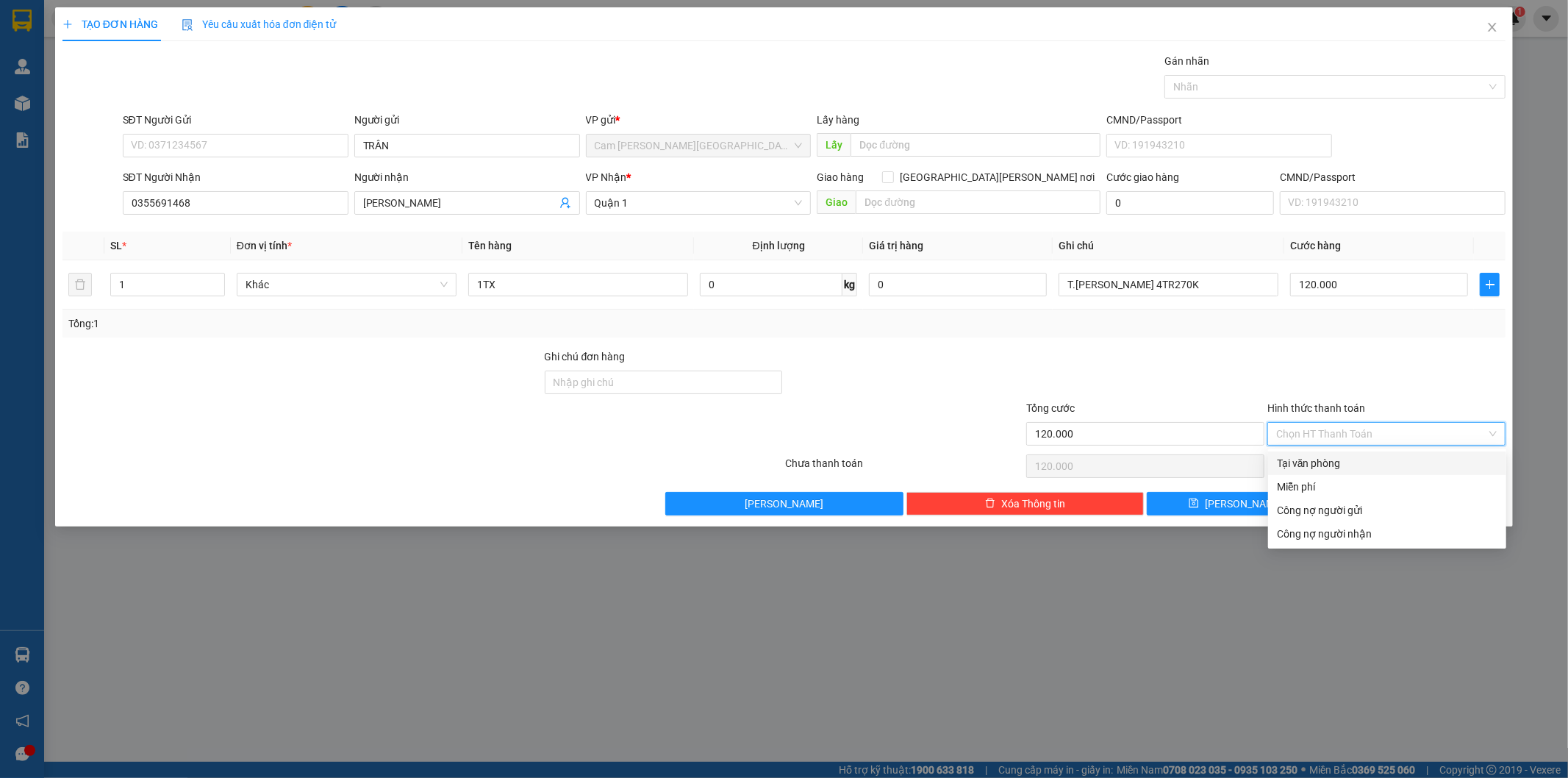
click at [1345, 459] on div "Tại văn phòng" at bounding box center [1387, 464] width 221 height 16
type input "0"
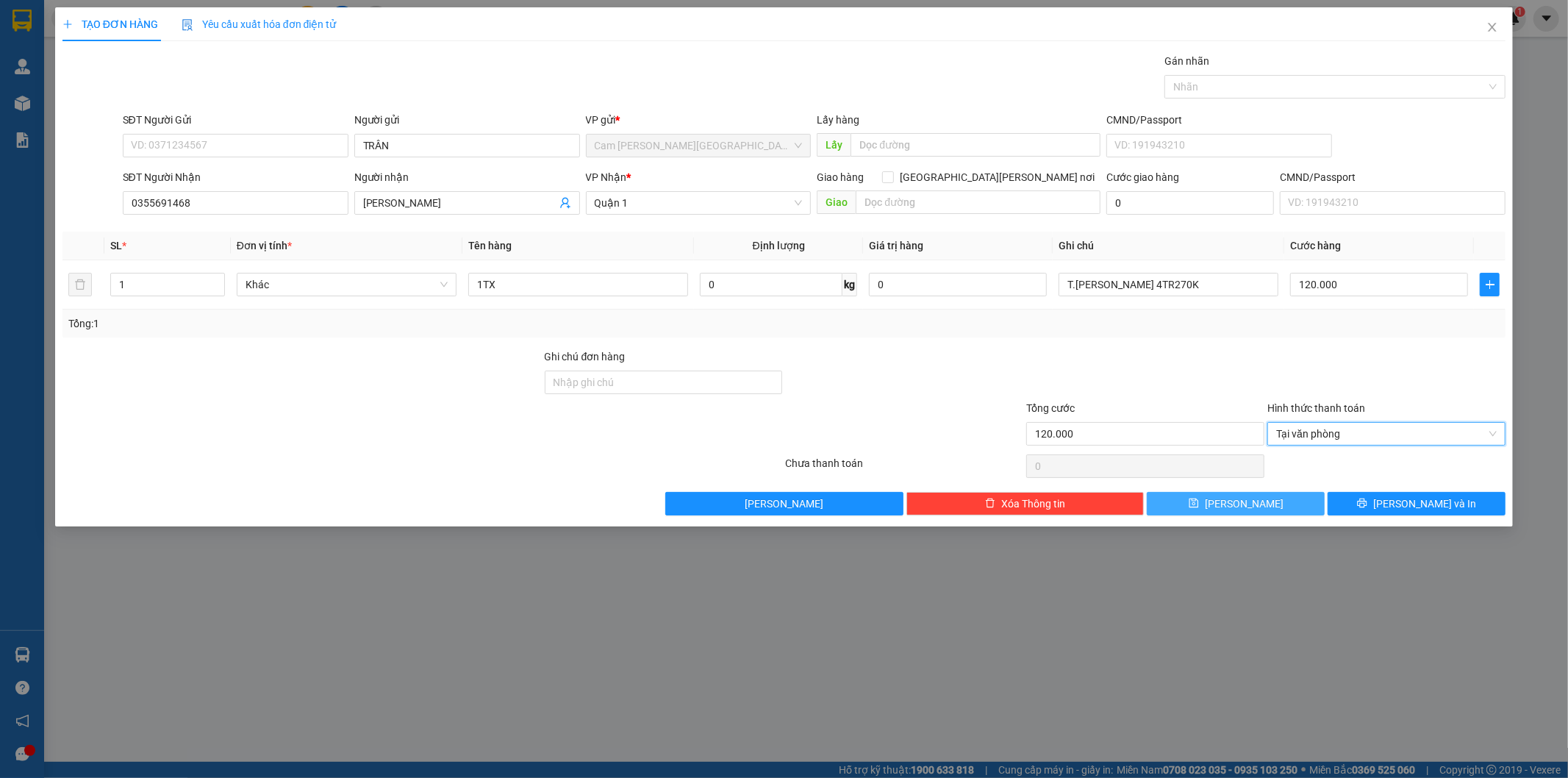
click at [1265, 502] on button "[PERSON_NAME]" at bounding box center [1235, 504] width 178 height 24
type input "0"
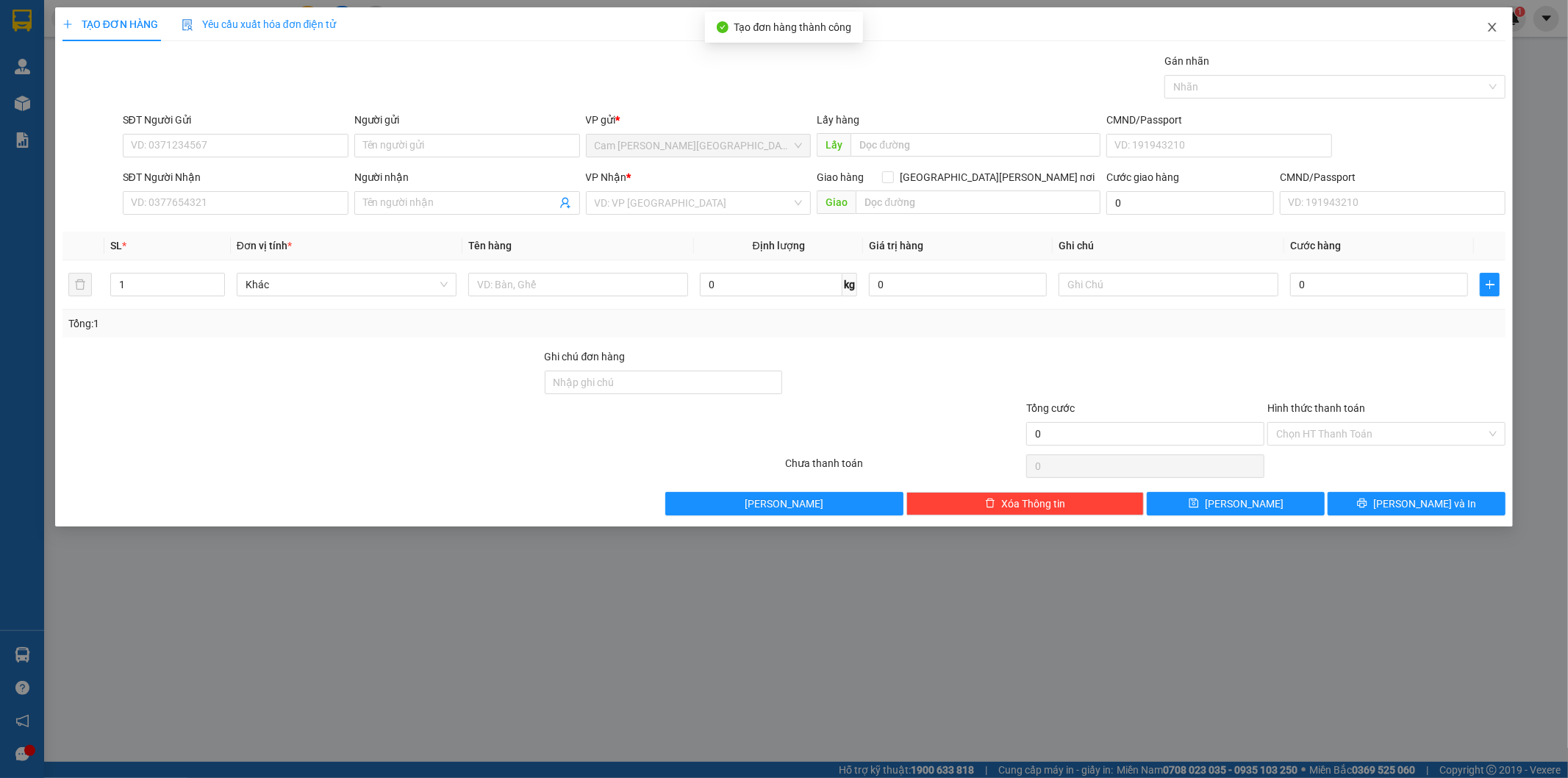
click at [1484, 27] on span "Close" at bounding box center [1492, 28] width 41 height 41
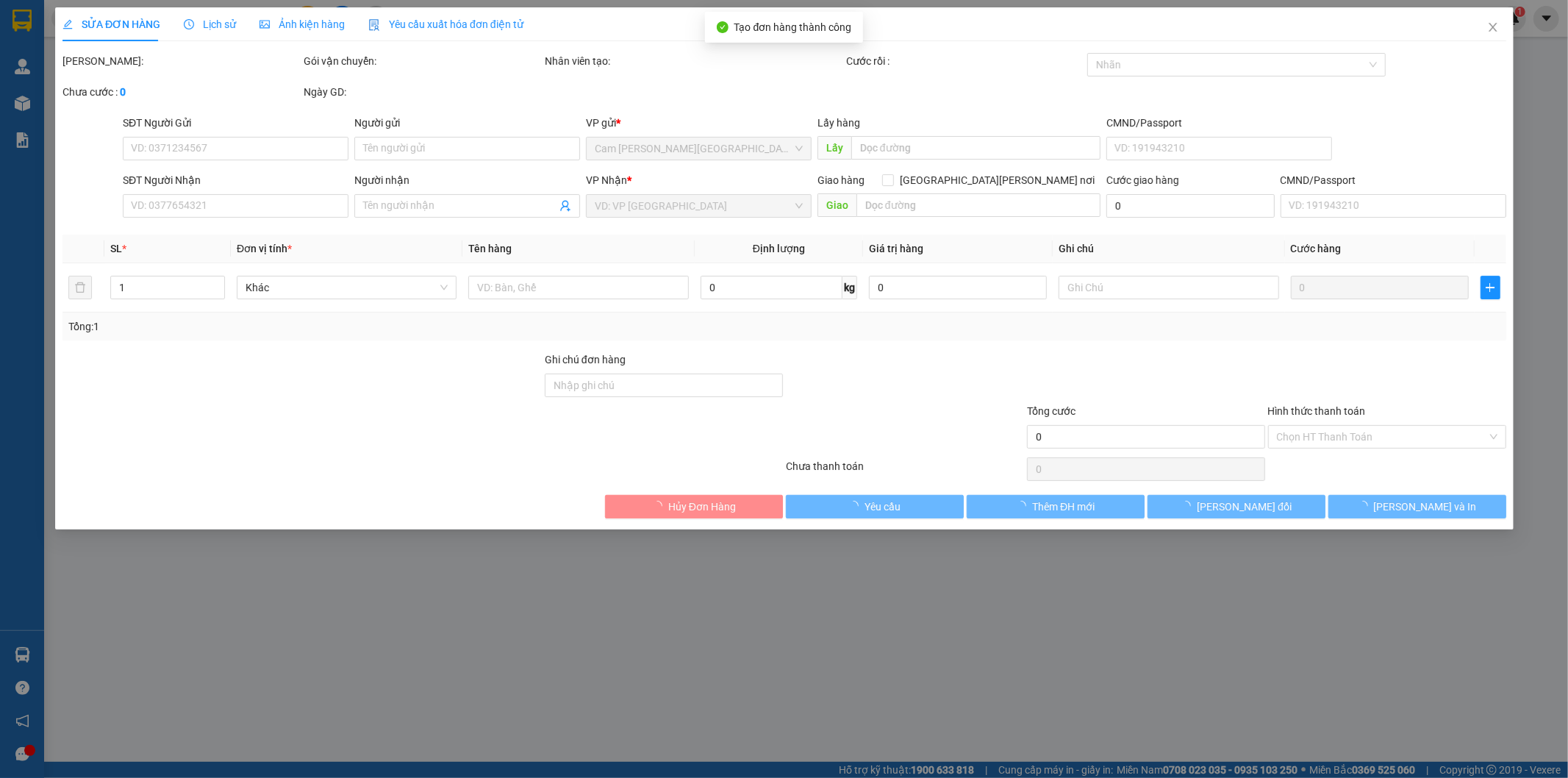
type input "TRÂN"
type input "0355691468"
type input "[PERSON_NAME]"
type input "150.000"
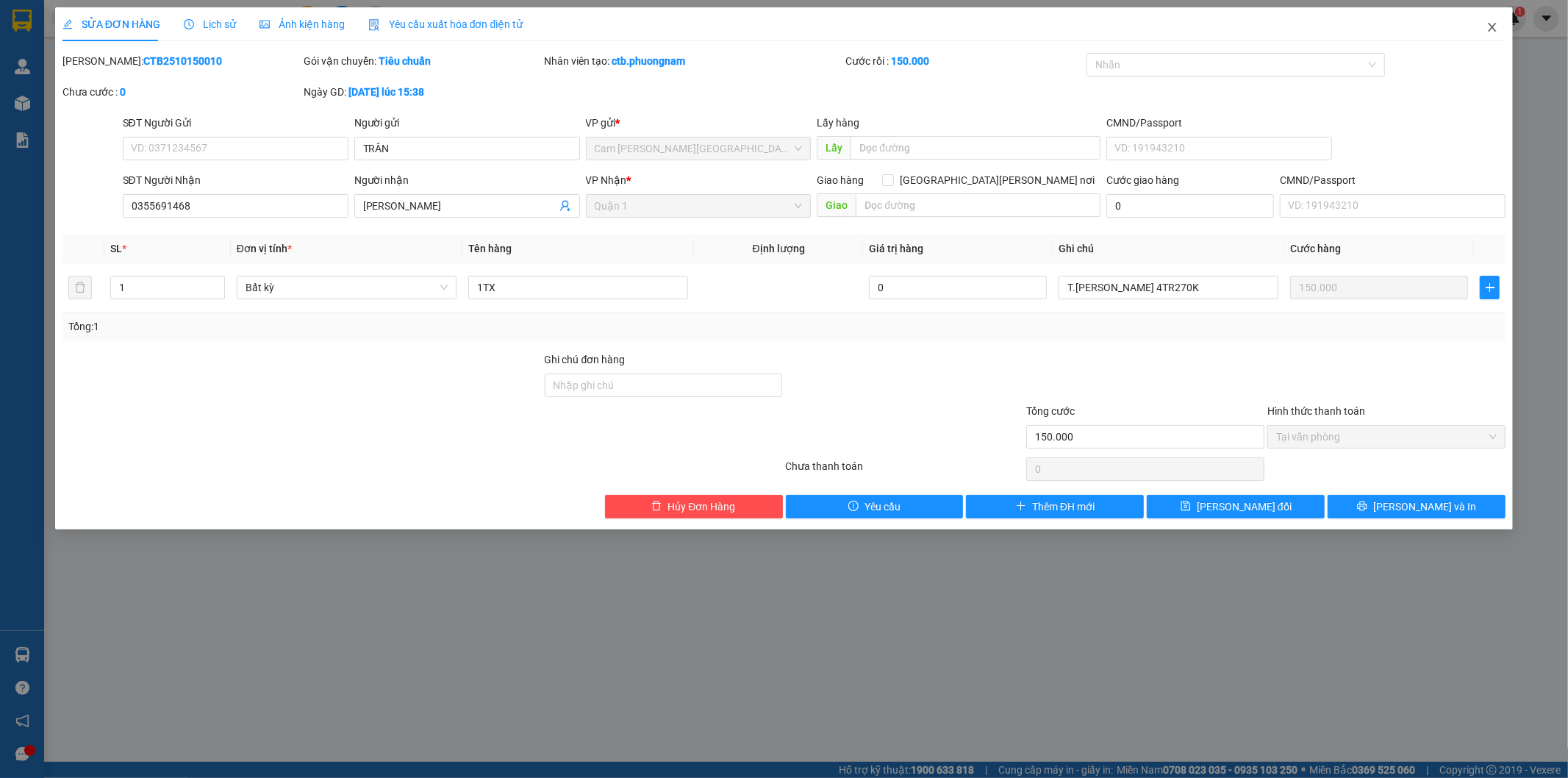
click at [1497, 23] on icon "close" at bounding box center [1492, 28] width 12 height 12
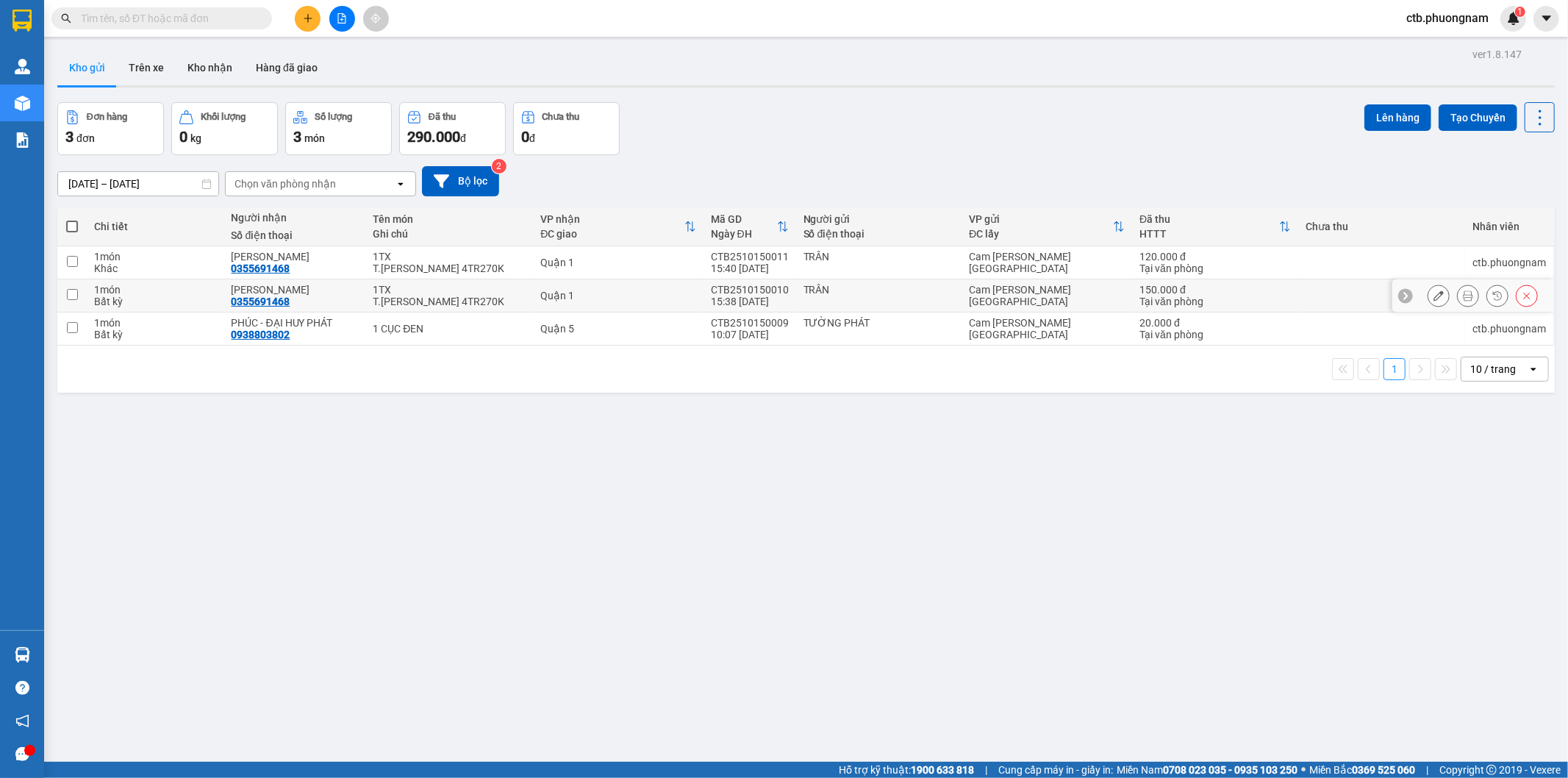
click at [1524, 298] on icon at bounding box center [1527, 296] width 7 height 7
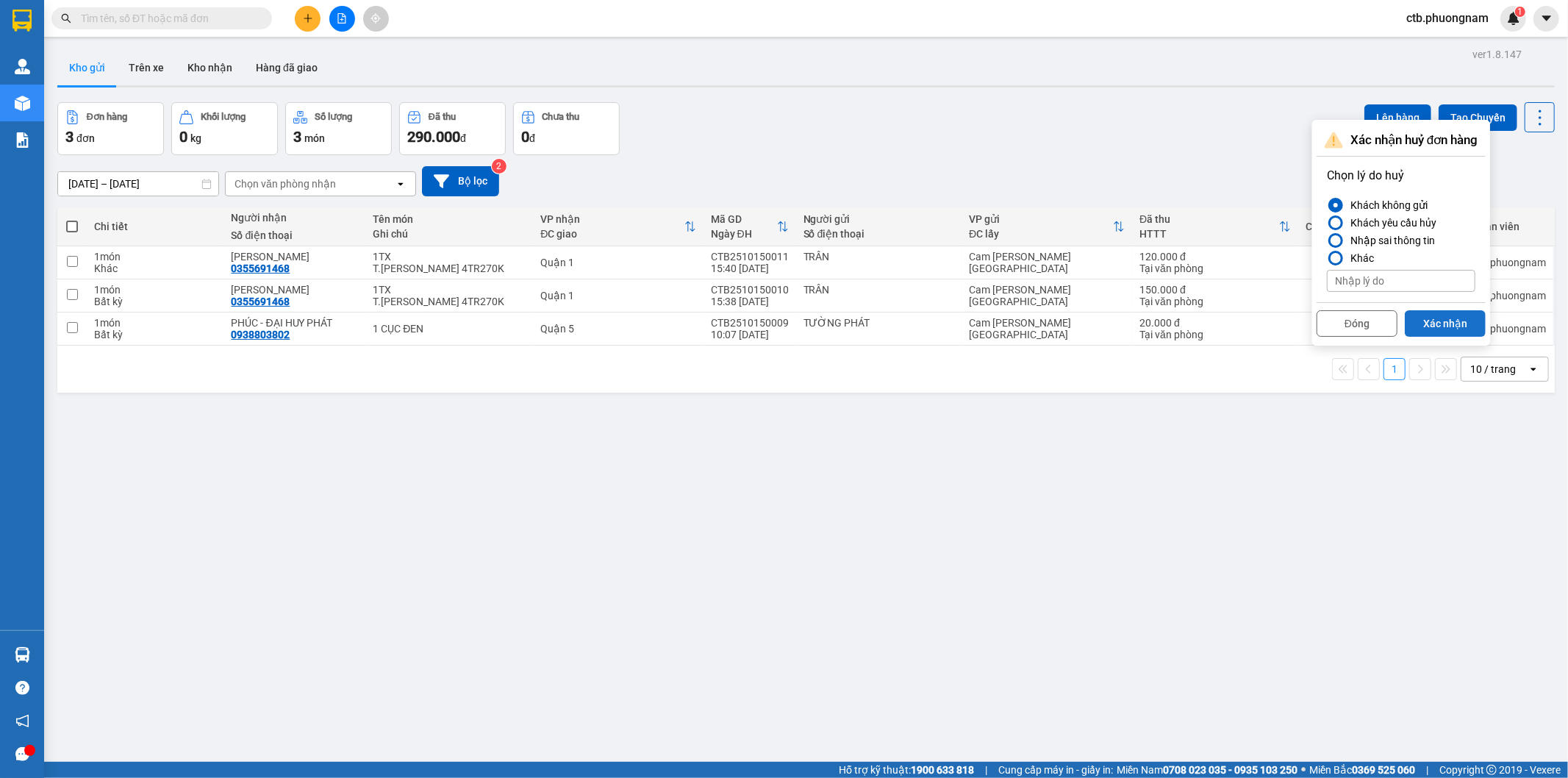
click at [1424, 320] on button "Xác nhận" at bounding box center [1445, 323] width 81 height 27
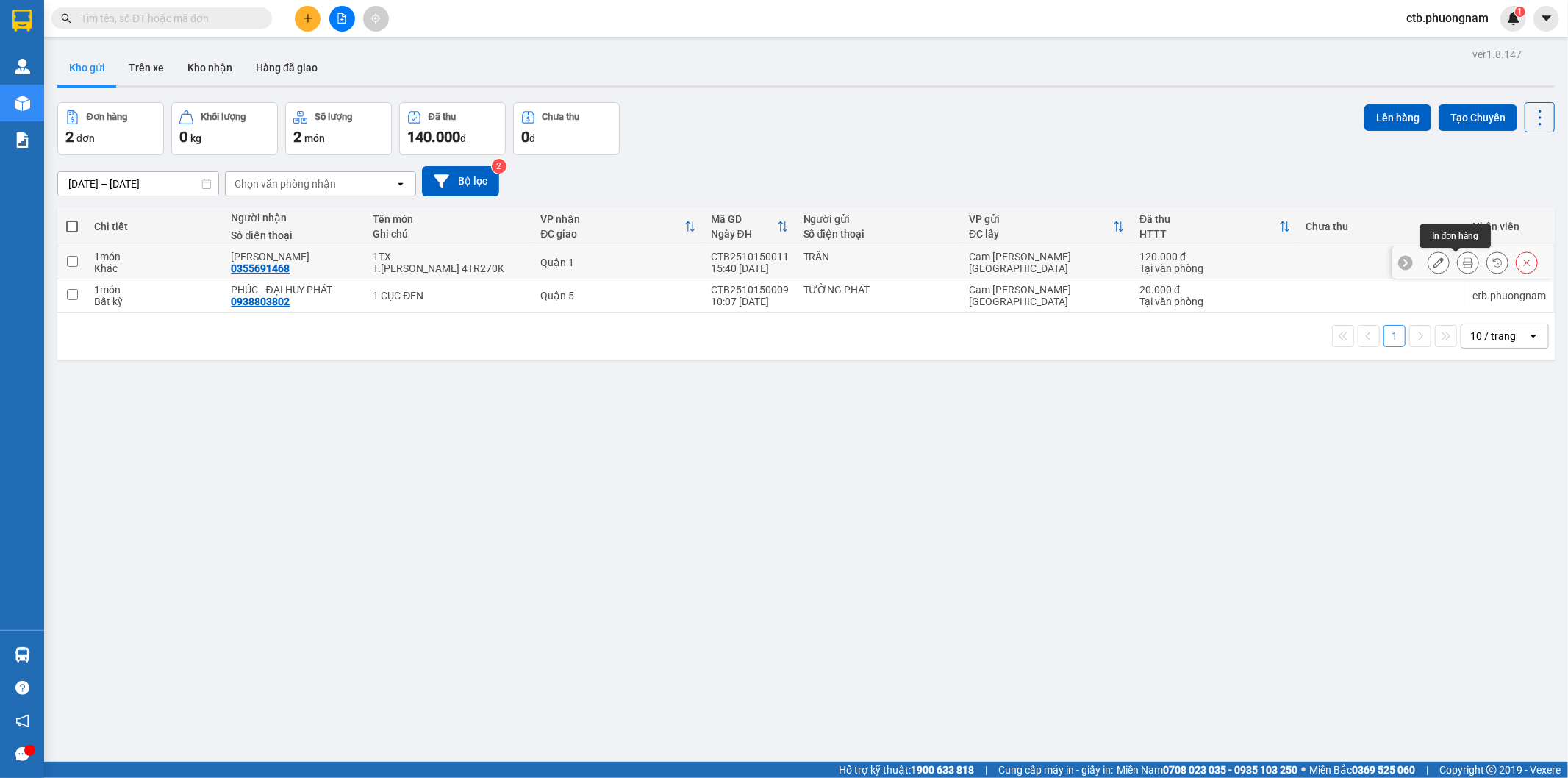
click at [1463, 262] on icon at bounding box center [1468, 262] width 10 height 10
